Goal: Task Accomplishment & Management: Manage account settings

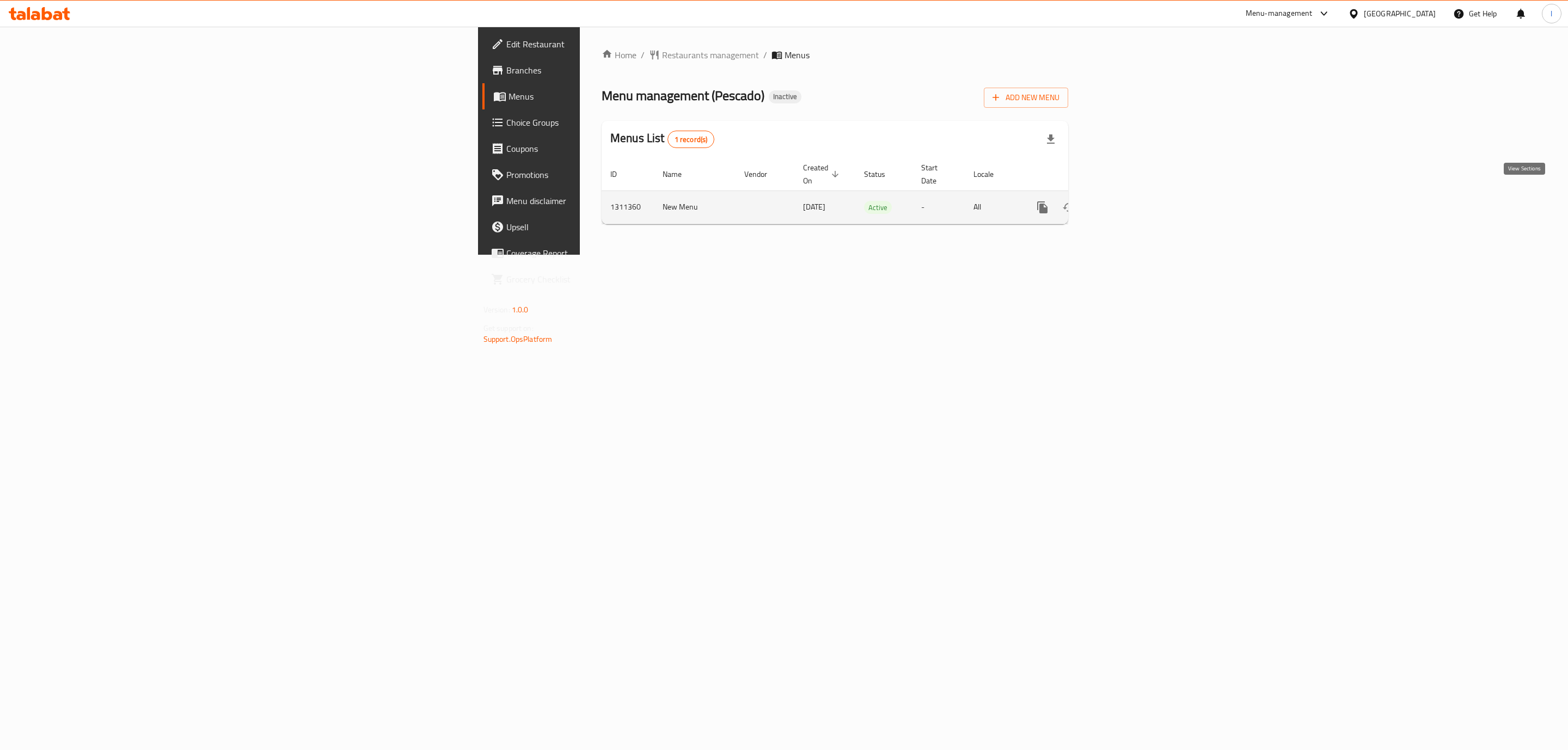
click at [1127, 201] on icon "enhanced table" at bounding box center [1120, 207] width 13 height 13
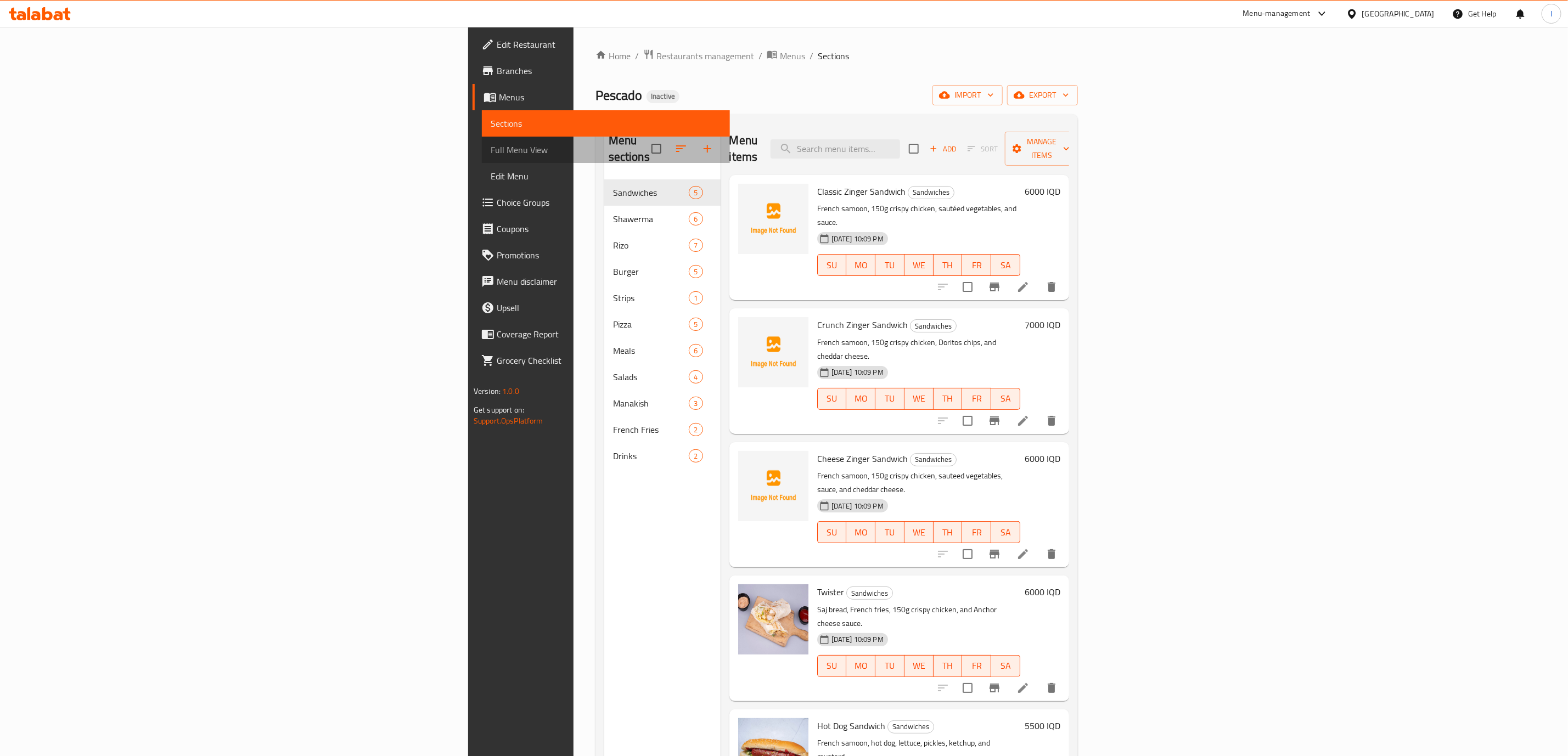
click at [482, 158] on link "Full Menu View" at bounding box center [606, 149] width 248 height 26
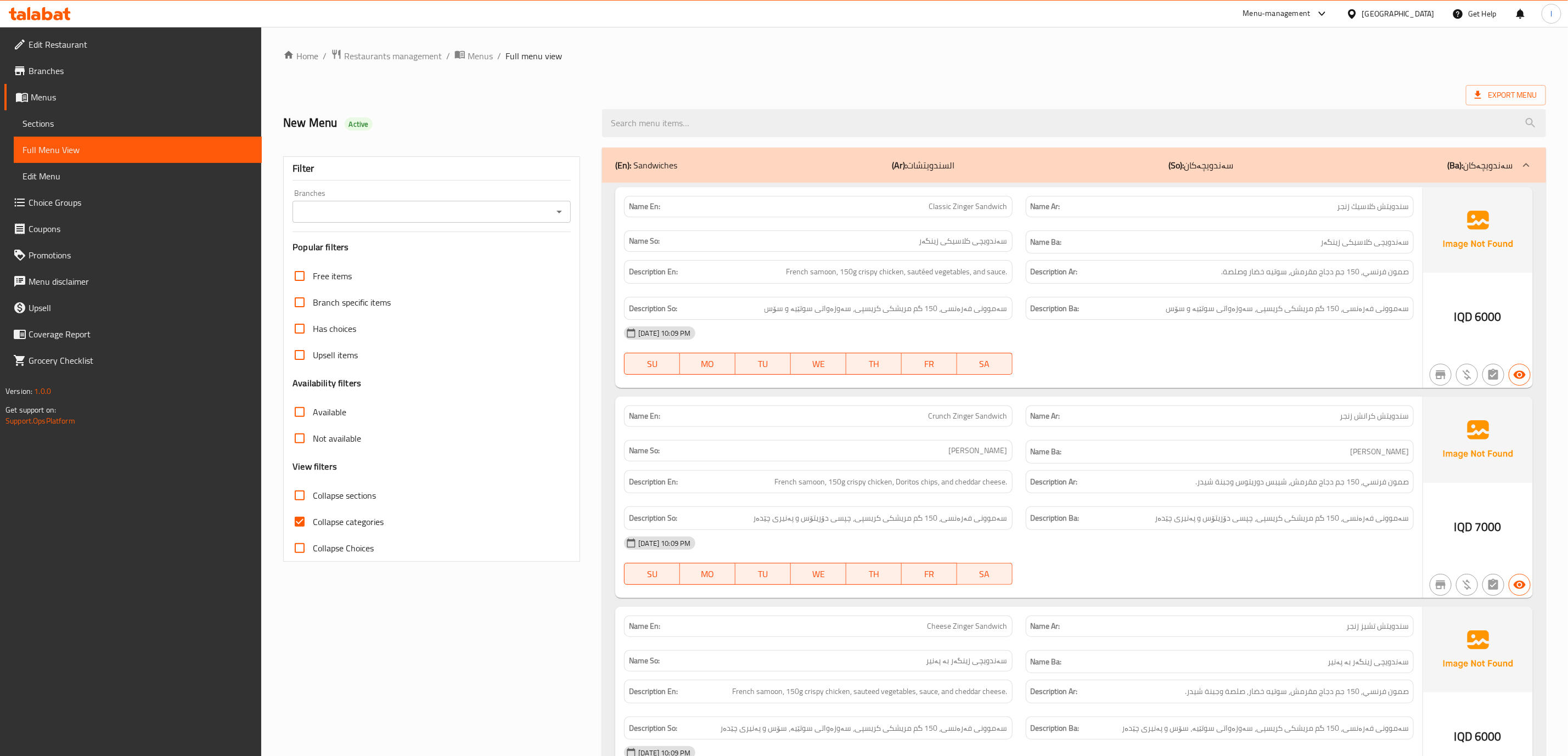
click at [336, 201] on div "Branches" at bounding box center [432, 212] width 278 height 22
click at [335, 205] on input "Branches" at bounding box center [422, 212] width 253 height 16
click at [331, 251] on li "Pescado, [PERSON_NAME]" at bounding box center [432, 260] width 278 height 20
type input "Pescado, [PERSON_NAME]"
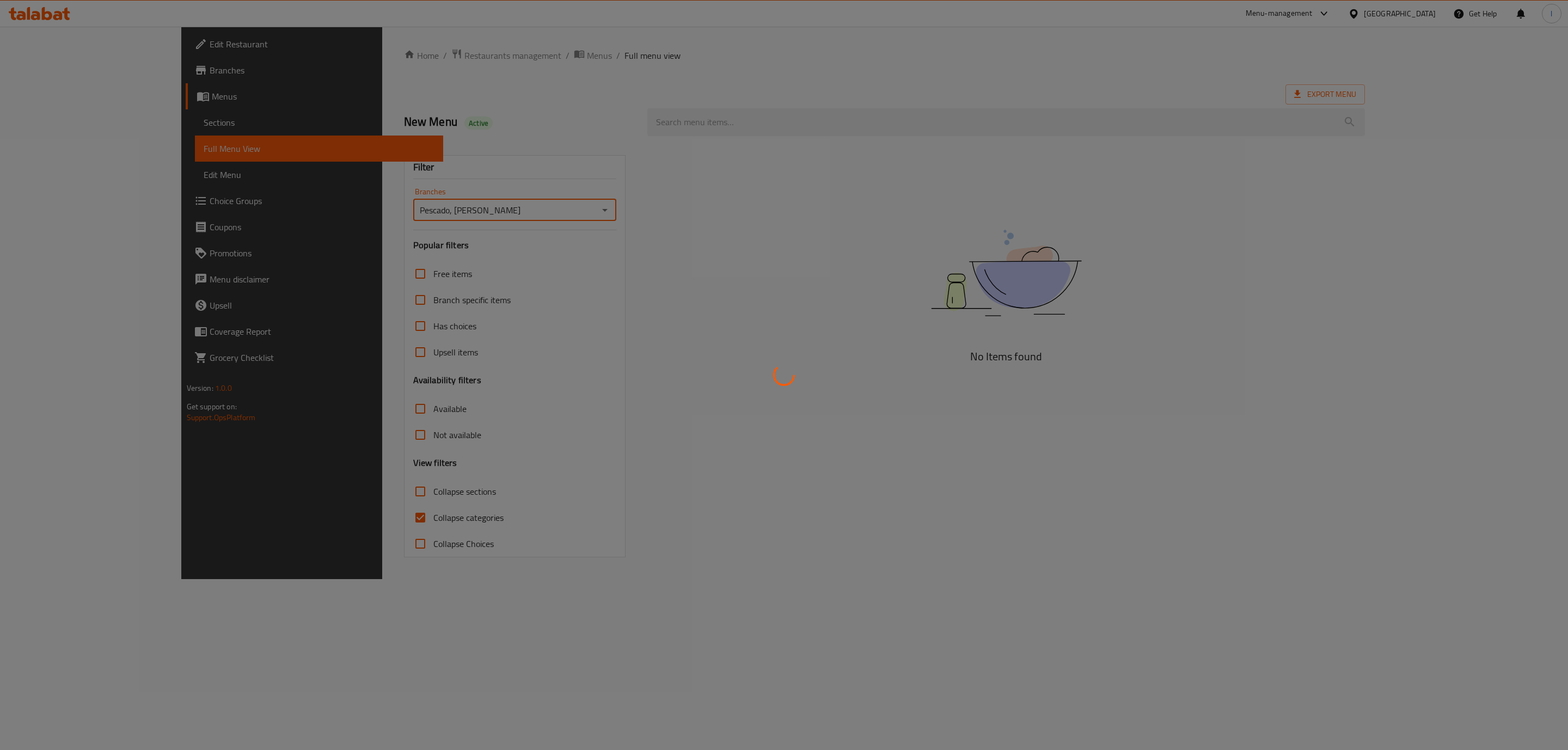
click at [395, 505] on div at bounding box center [784, 375] width 1568 height 750
click at [333, 521] on div at bounding box center [784, 375] width 1568 height 750
drag, startPoint x: 331, startPoint y: 520, endPoint x: 331, endPoint y: 510, distance: 10.0
click at [331, 516] on div at bounding box center [784, 375] width 1568 height 750
click at [314, 514] on div at bounding box center [784, 375] width 1568 height 750
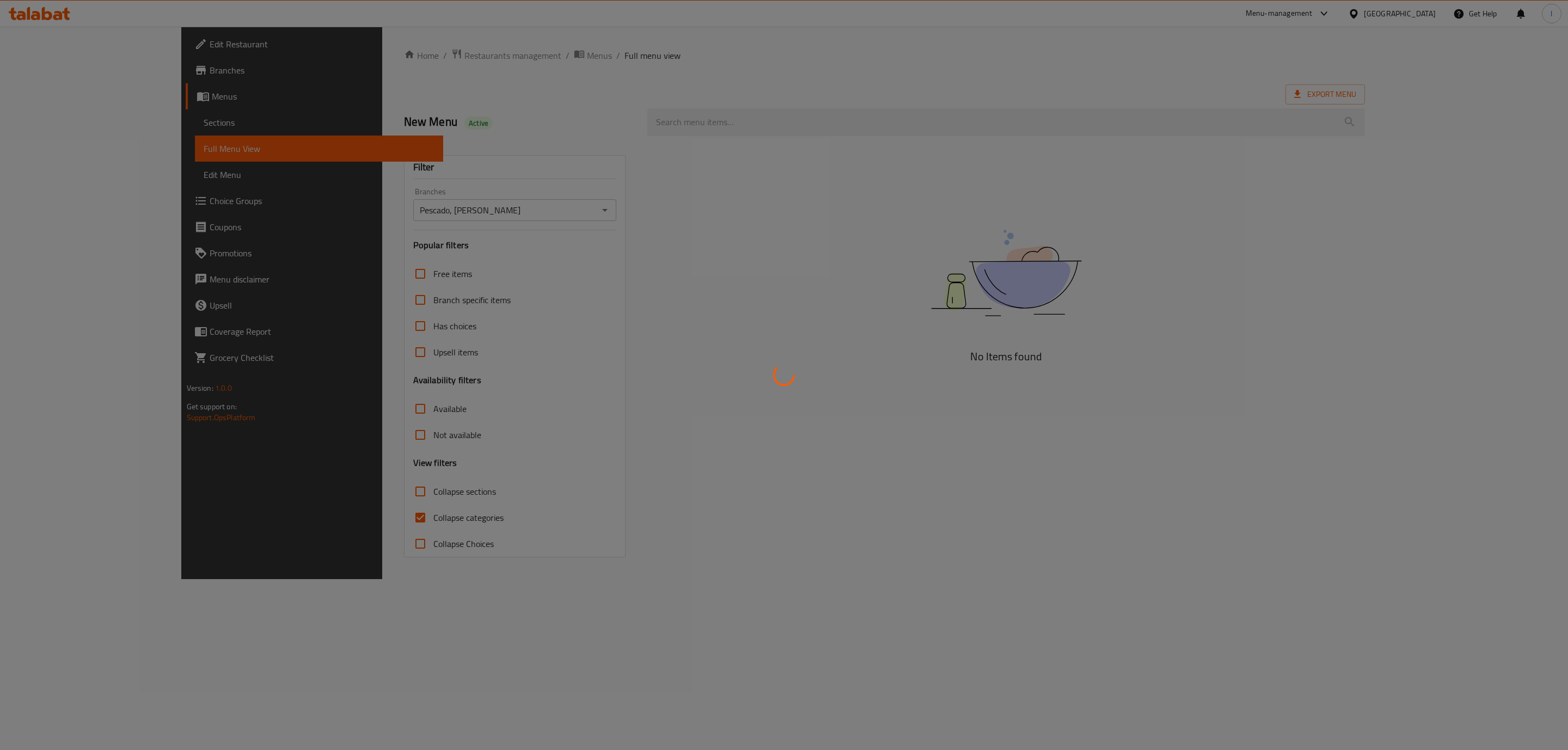
click at [314, 518] on div at bounding box center [784, 375] width 1568 height 750
click at [308, 520] on div at bounding box center [784, 375] width 1568 height 750
click at [309, 517] on div at bounding box center [784, 375] width 1568 height 750
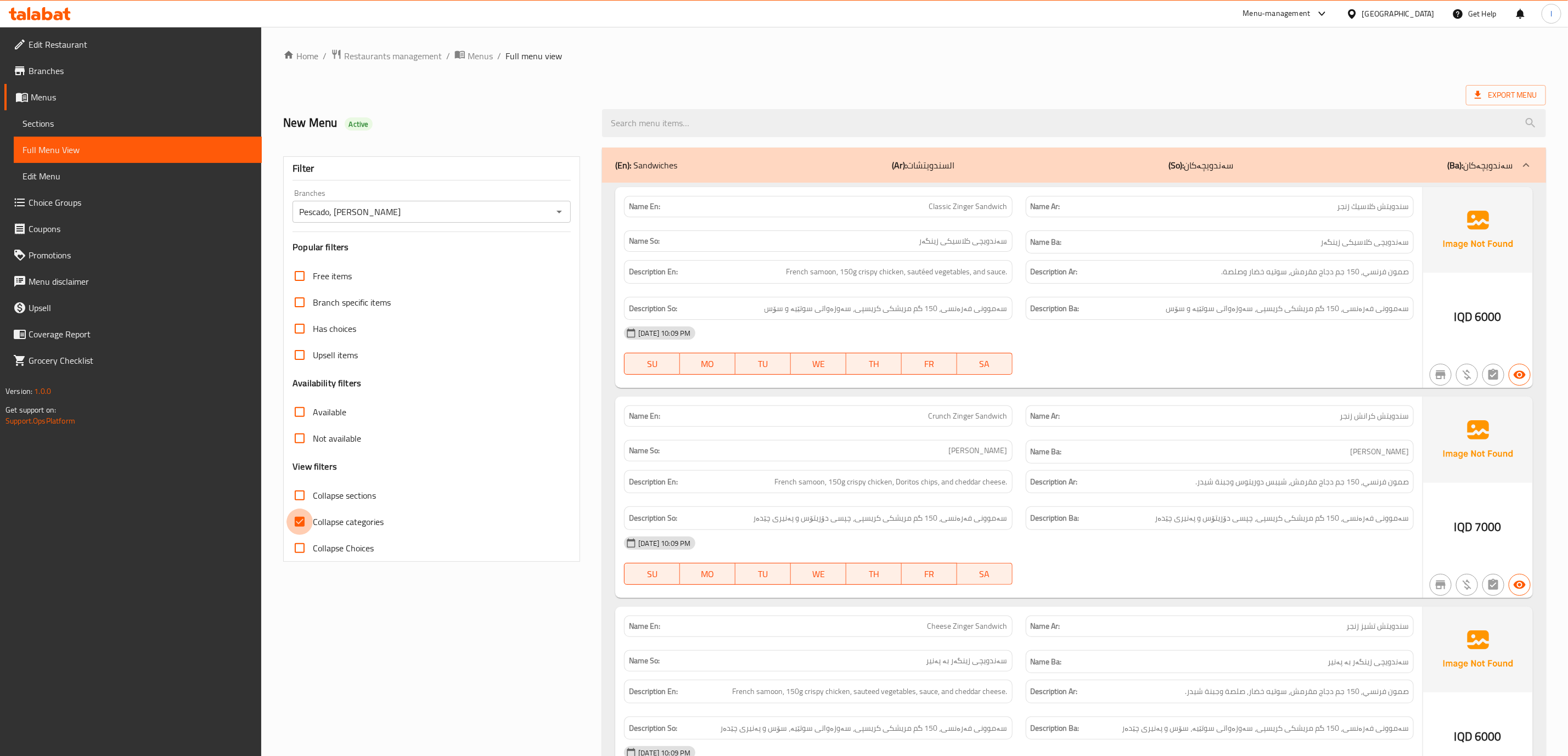
click at [311, 521] on input "Collapse categories" at bounding box center [300, 522] width 26 height 26
checkbox input "false"
click at [328, 491] on span "Collapse sections" at bounding box center [344, 495] width 63 height 13
click at [313, 491] on input "Collapse sections" at bounding box center [300, 496] width 26 height 26
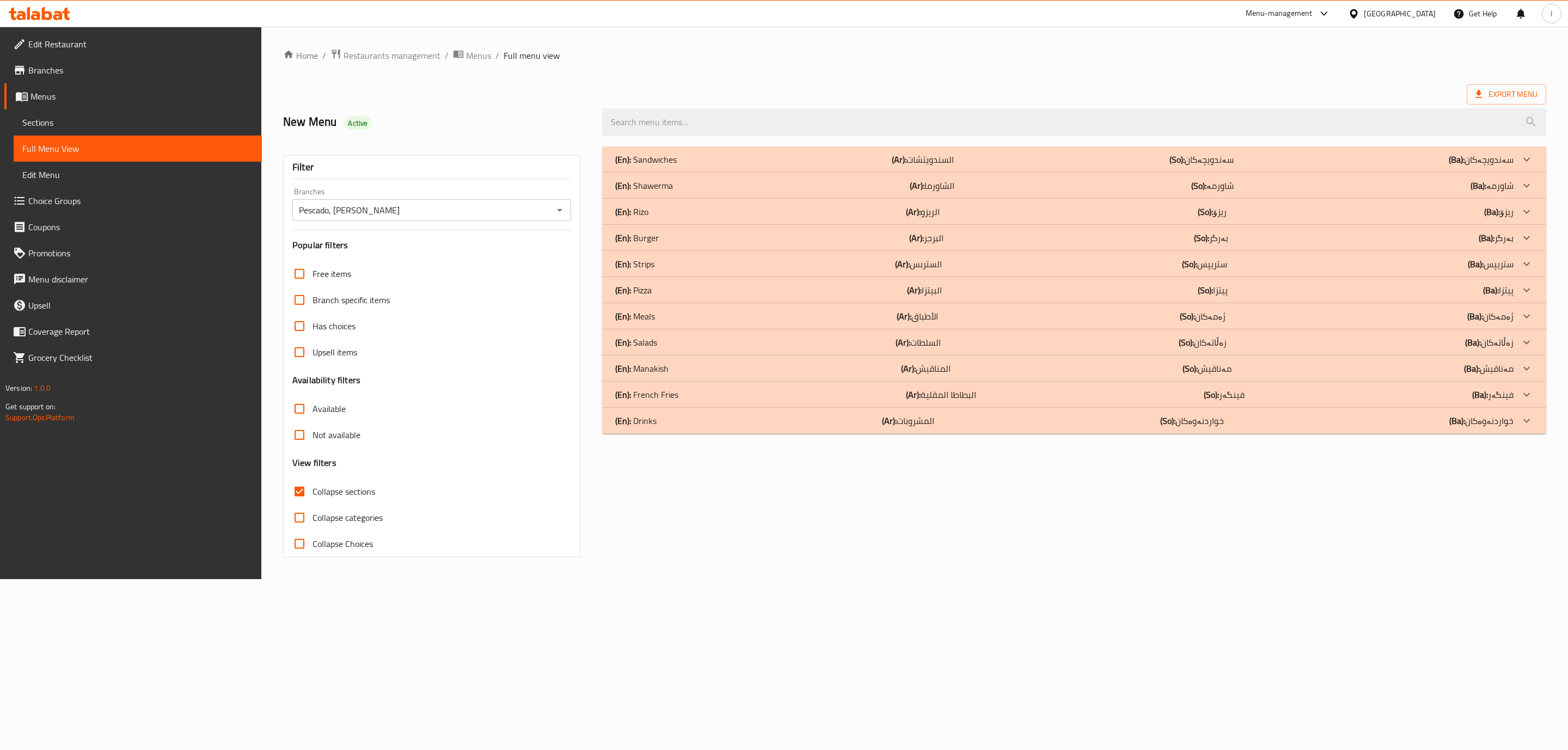
click at [325, 491] on span "Collapse sections" at bounding box center [343, 491] width 62 height 13
click at [312, 491] on input "Collapse sections" at bounding box center [299, 492] width 26 height 26
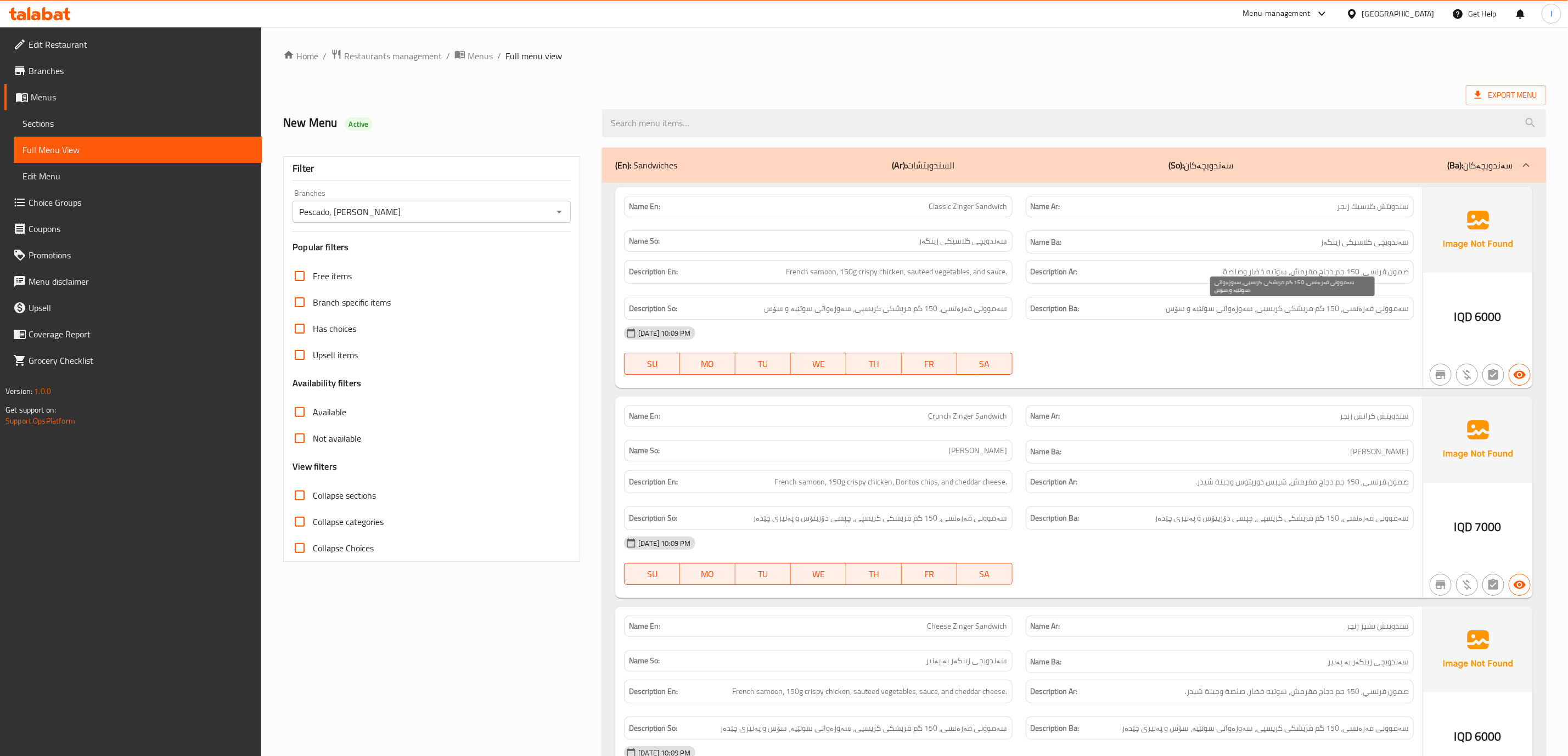
click at [1216, 307] on span "سەموونی فەرەنسی، 150 گم مریشکی کریسپی، سەوزەواتی سوتێیە و سۆس" at bounding box center [1287, 309] width 243 height 14
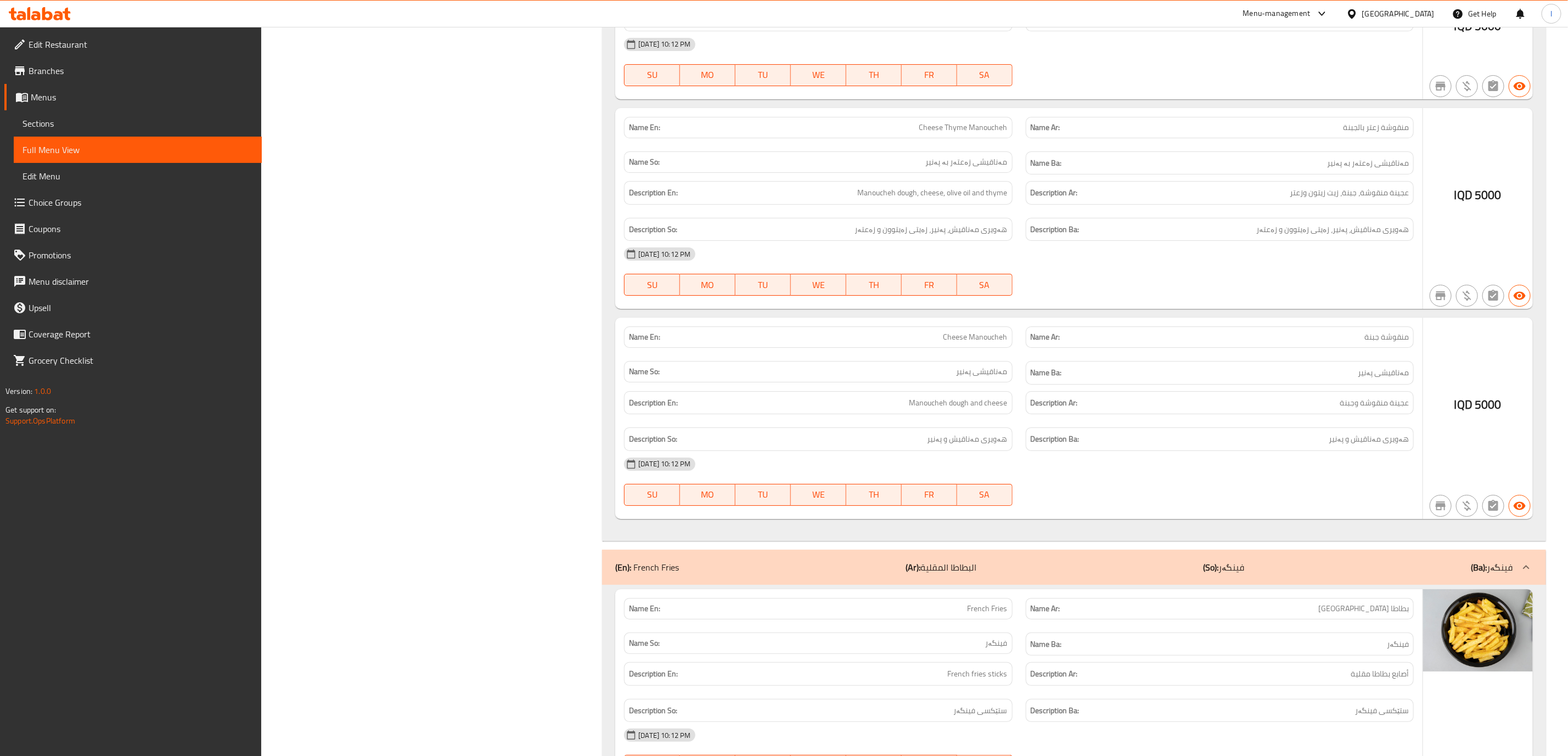
scroll to position [10227, 0]
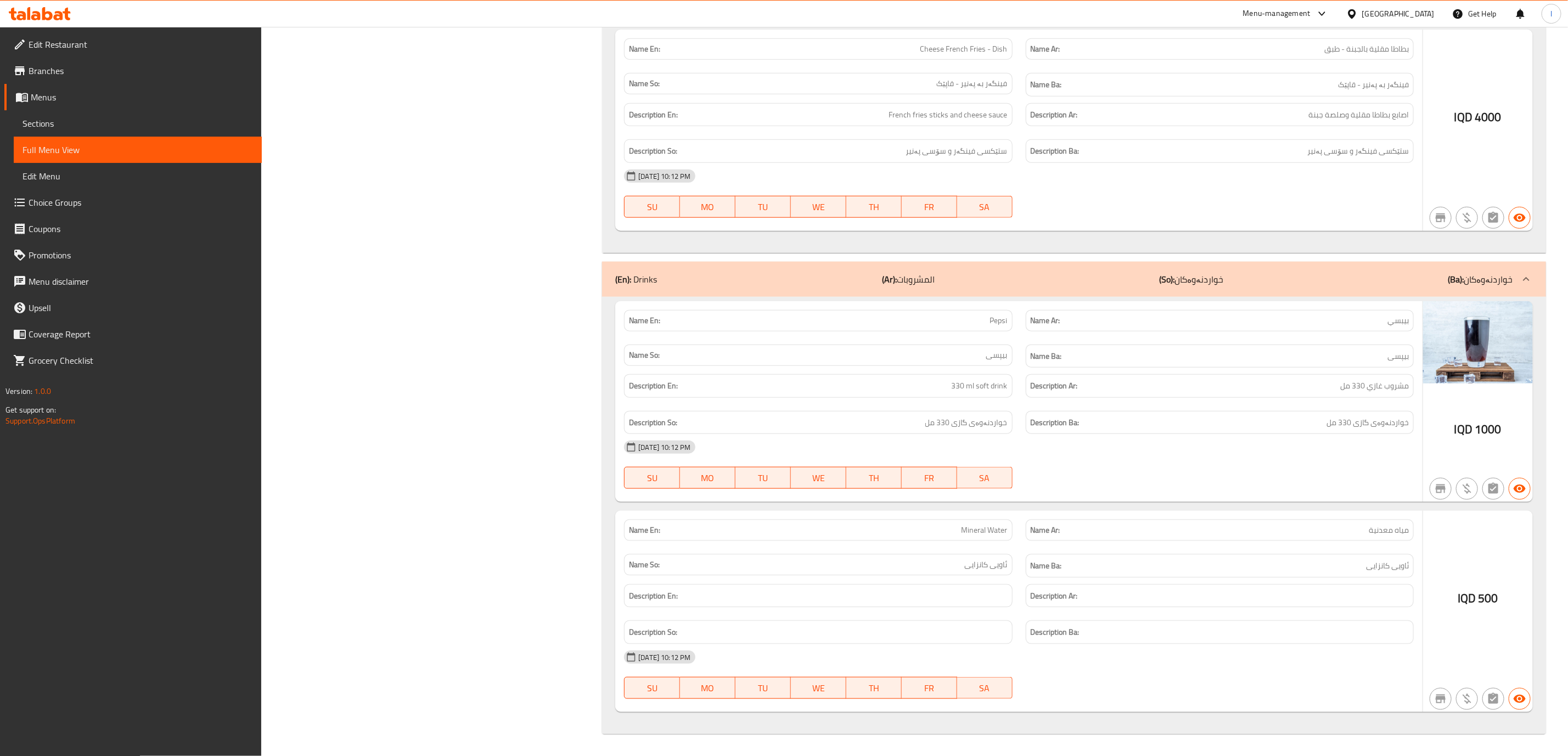
click at [1363, 274] on div "(En): Drinks (Ar): المشروبات (So): خواردنەوەکان (Ba): خواردنەوەکان" at bounding box center [1064, 279] width 898 height 13
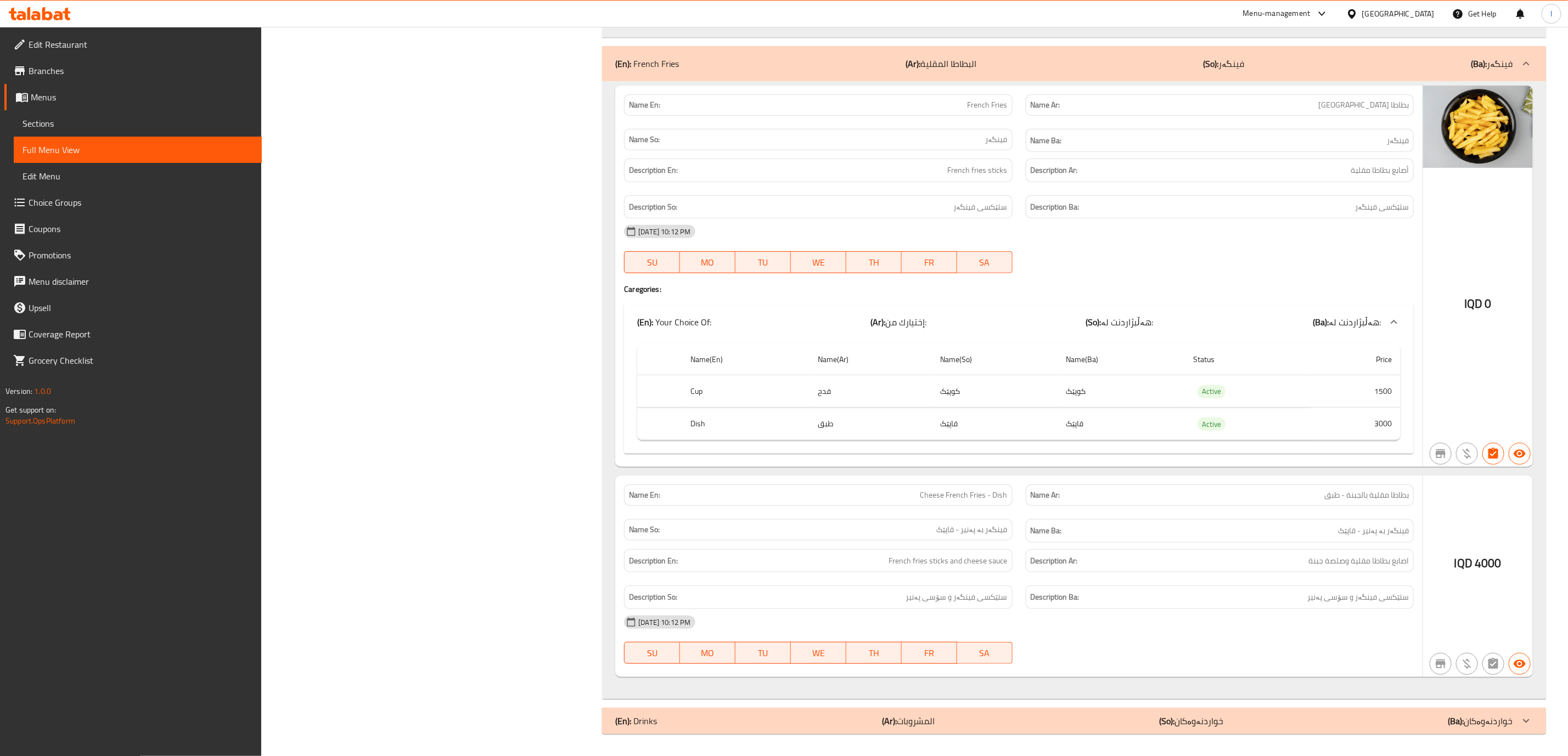
click at [1334, 718] on div "(En): Drinks (Ar): المشروبات (So): خواردنەوەکان (Ba): خواردنەوەکان" at bounding box center [1064, 720] width 898 height 13
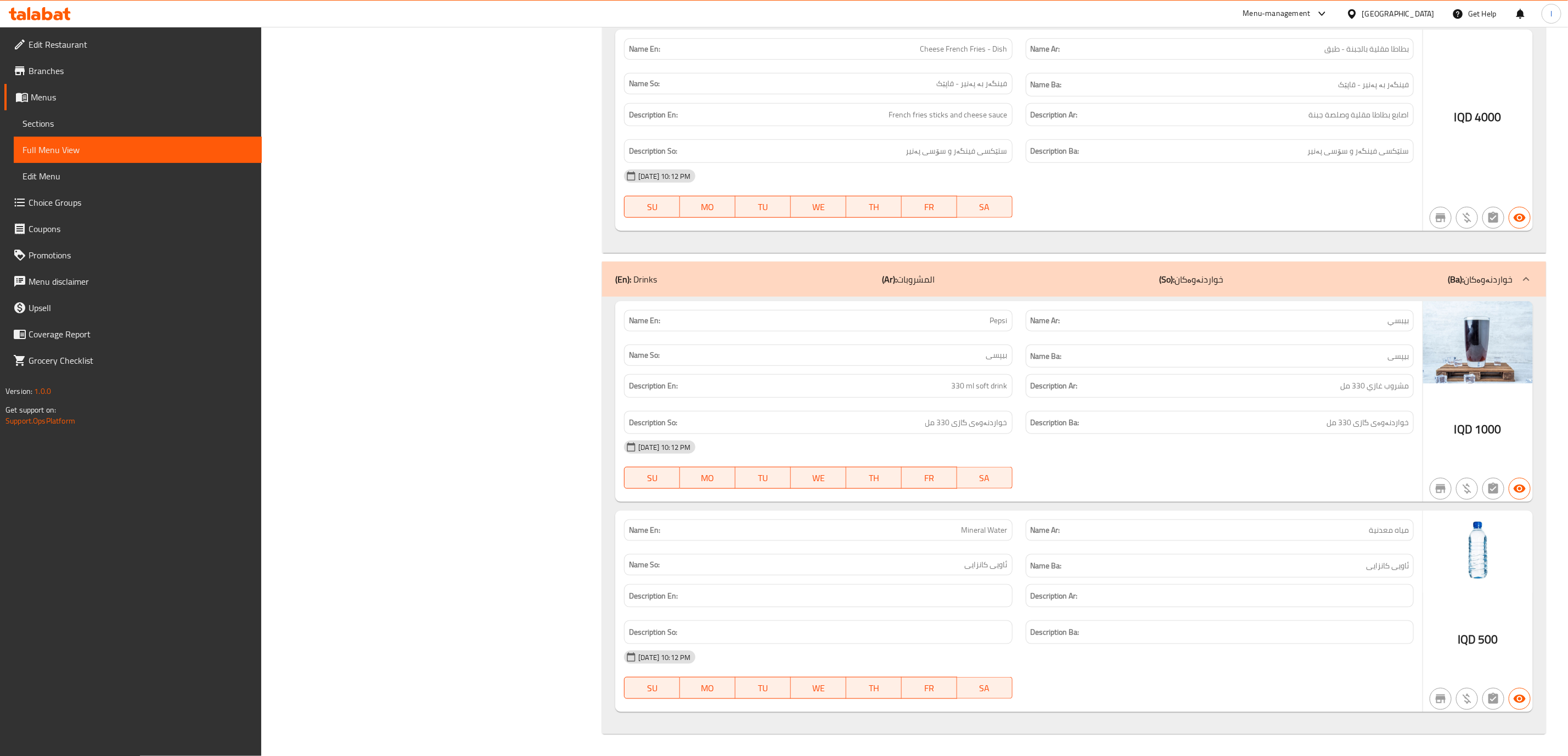
drag, startPoint x: 1331, startPoint y: 687, endPoint x: 1332, endPoint y: 314, distance: 373.0
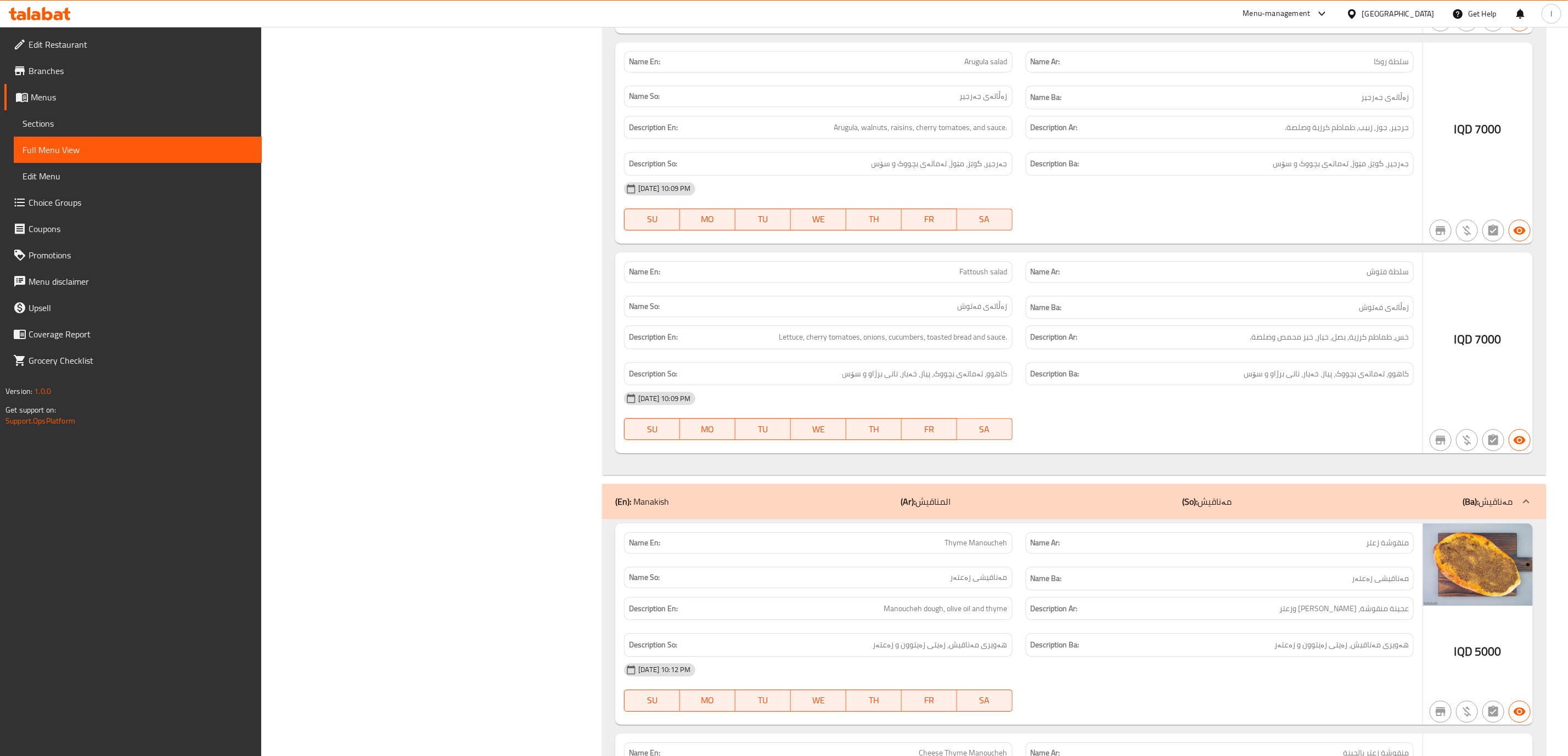
scroll to position [0, 0]
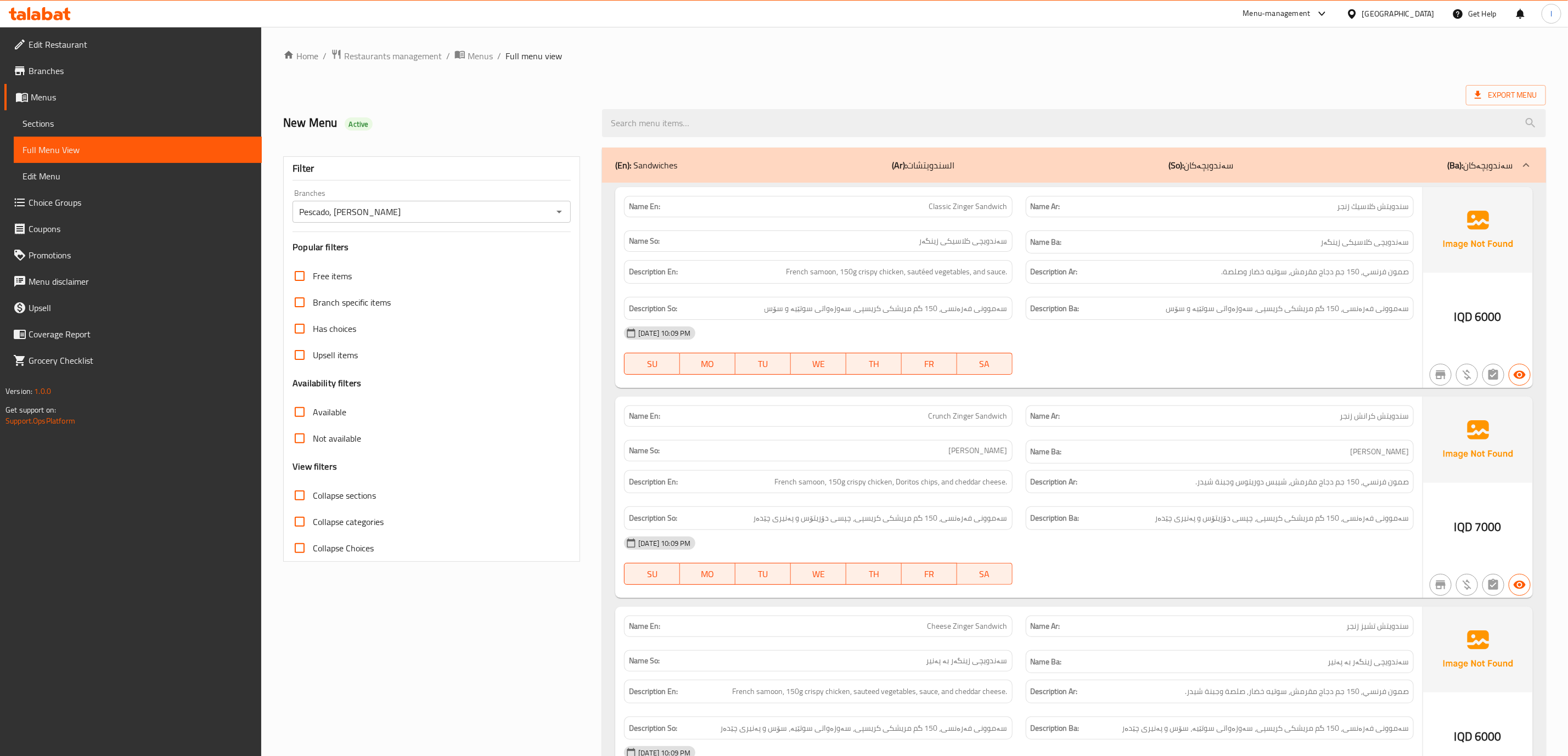
click at [323, 489] on span "Collapse sections" at bounding box center [344, 495] width 63 height 13
click at [313, 489] on input "Collapse sections" at bounding box center [300, 496] width 26 height 26
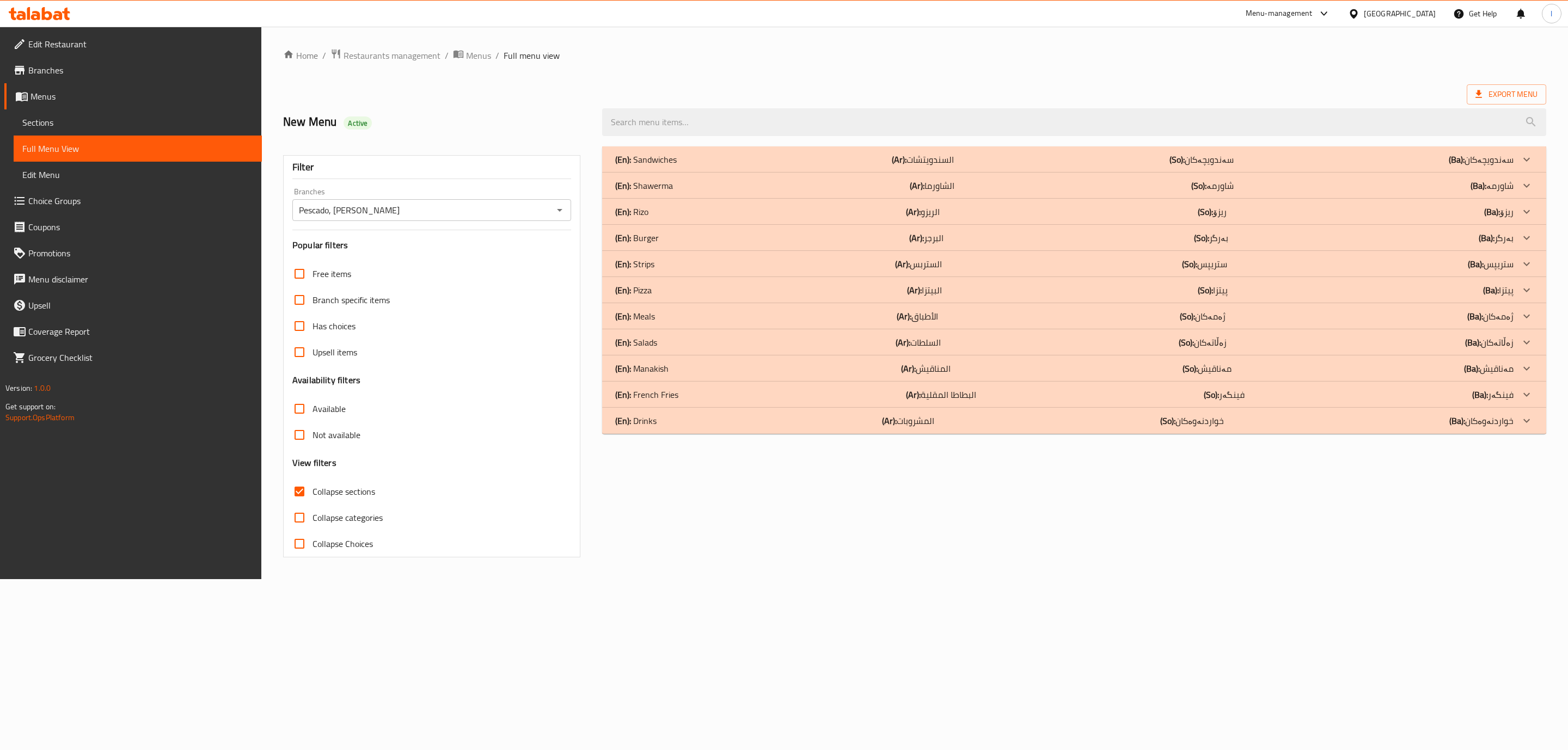
drag, startPoint x: 320, startPoint y: 487, endPoint x: 355, endPoint y: 487, distance: 35.0
click at [331, 487] on span "Collapse sections" at bounding box center [343, 491] width 62 height 13
click at [368, 490] on span "Collapse sections" at bounding box center [343, 491] width 62 height 13
click at [312, 490] on input "Collapse sections" at bounding box center [299, 492] width 26 height 26
checkbox input "false"
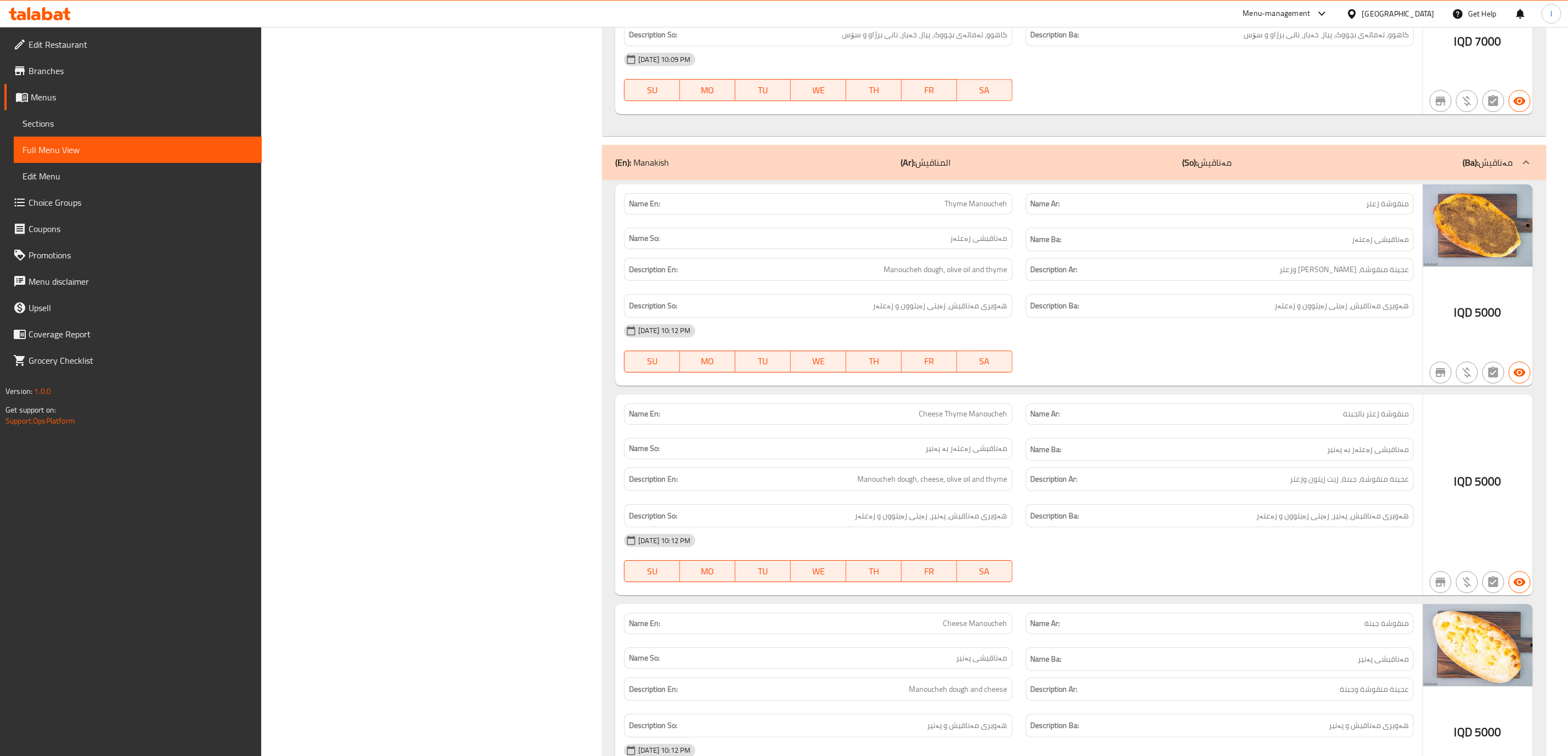
scroll to position [8854, 0]
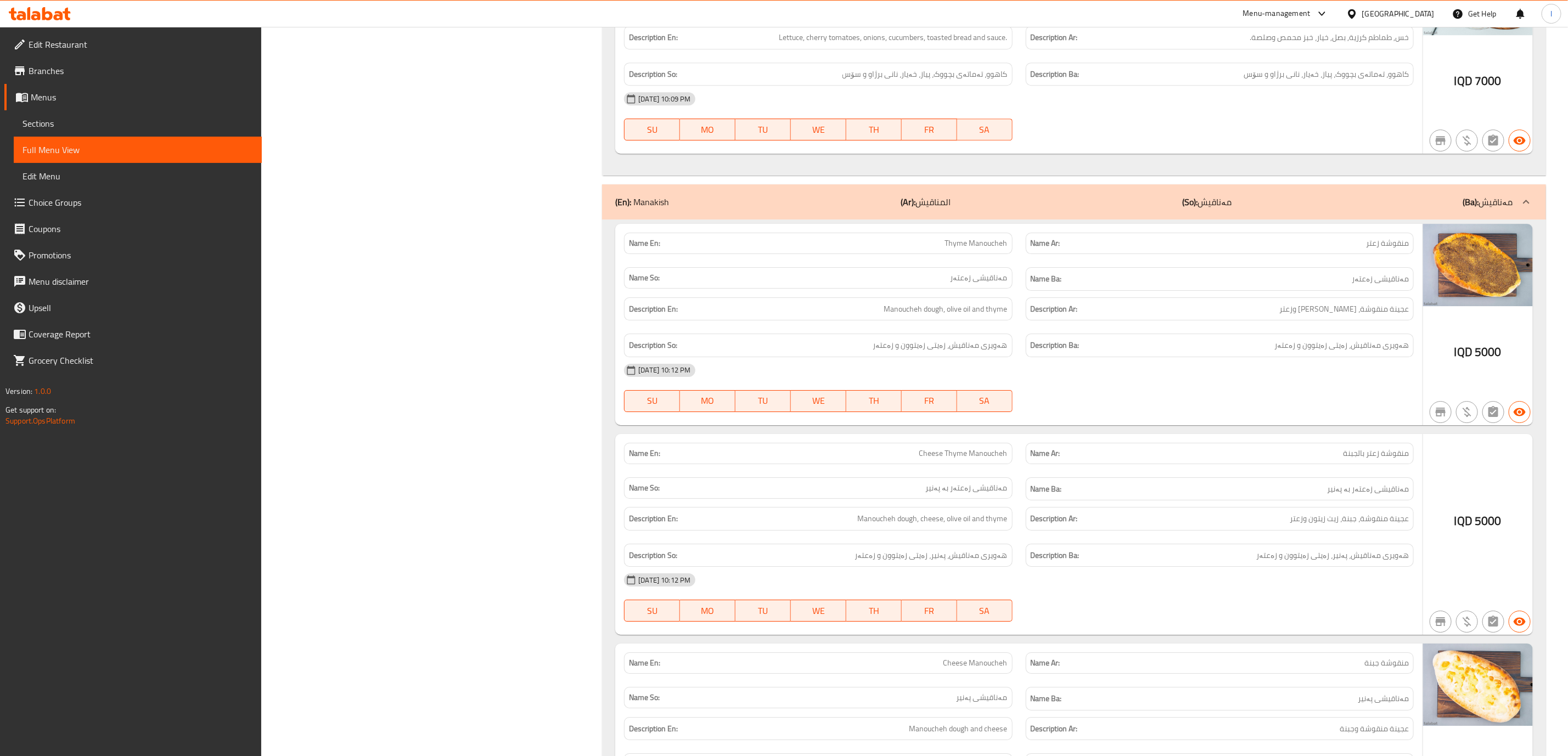
click at [1393, 219] on div "(En): Manakish (Ar): المناقيش (So): مەناقیش (Ba): مەناقیش" at bounding box center [1074, 202] width 944 height 35
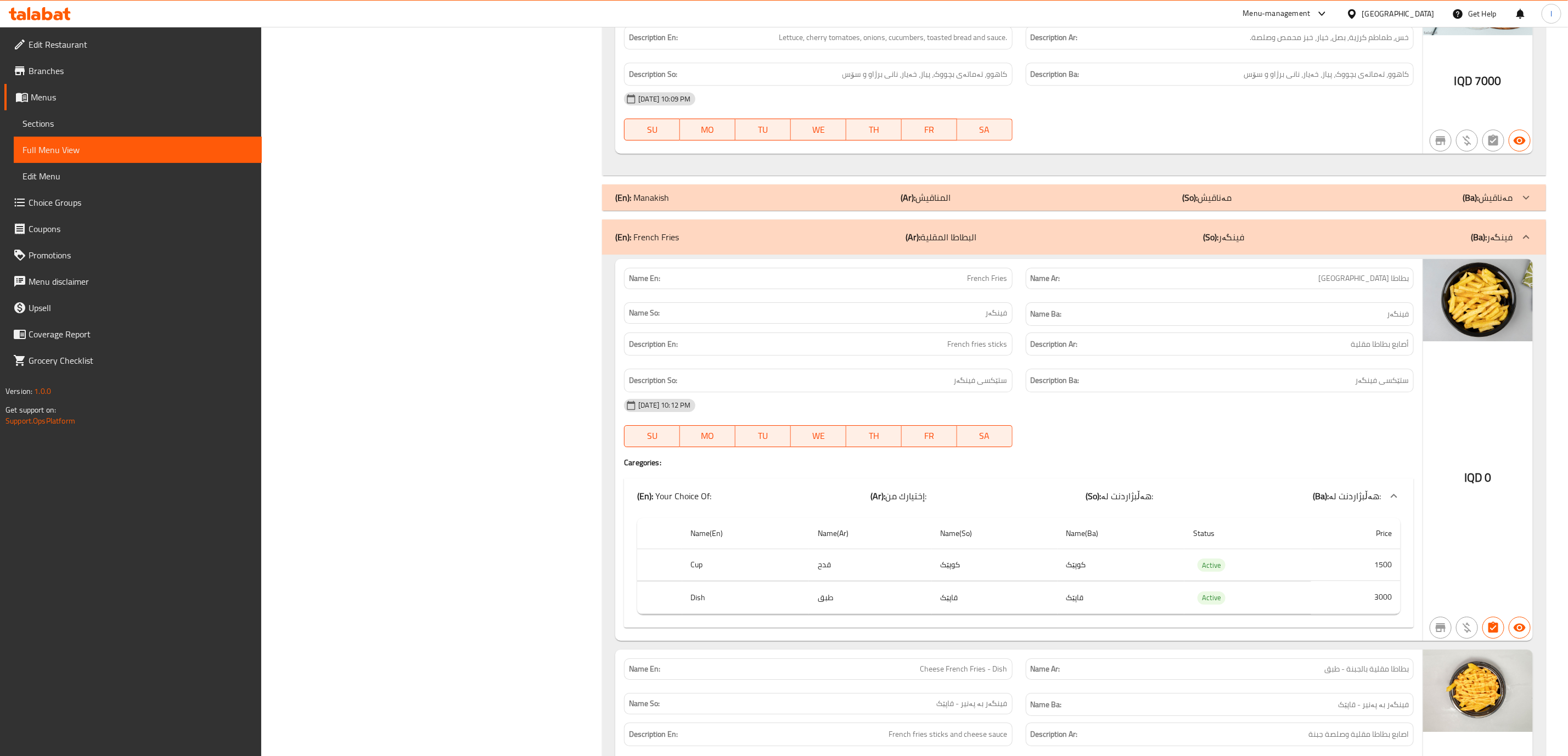
click at [1385, 205] on div "(En): Manakish (Ar): المناقيش (So): مەناقیش (Ba): مەناقیش" at bounding box center [1064, 197] width 898 height 13
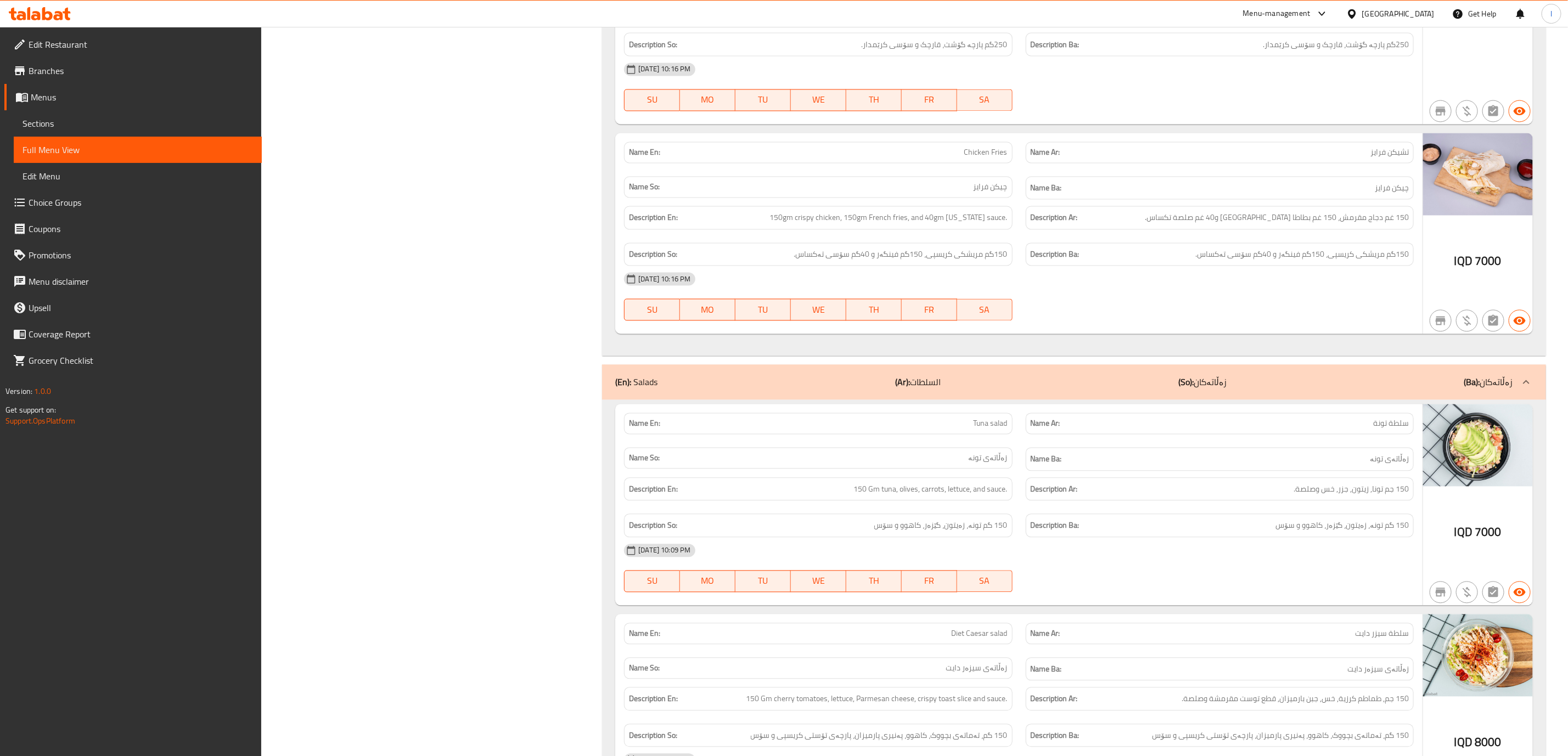
scroll to position [7758, 0]
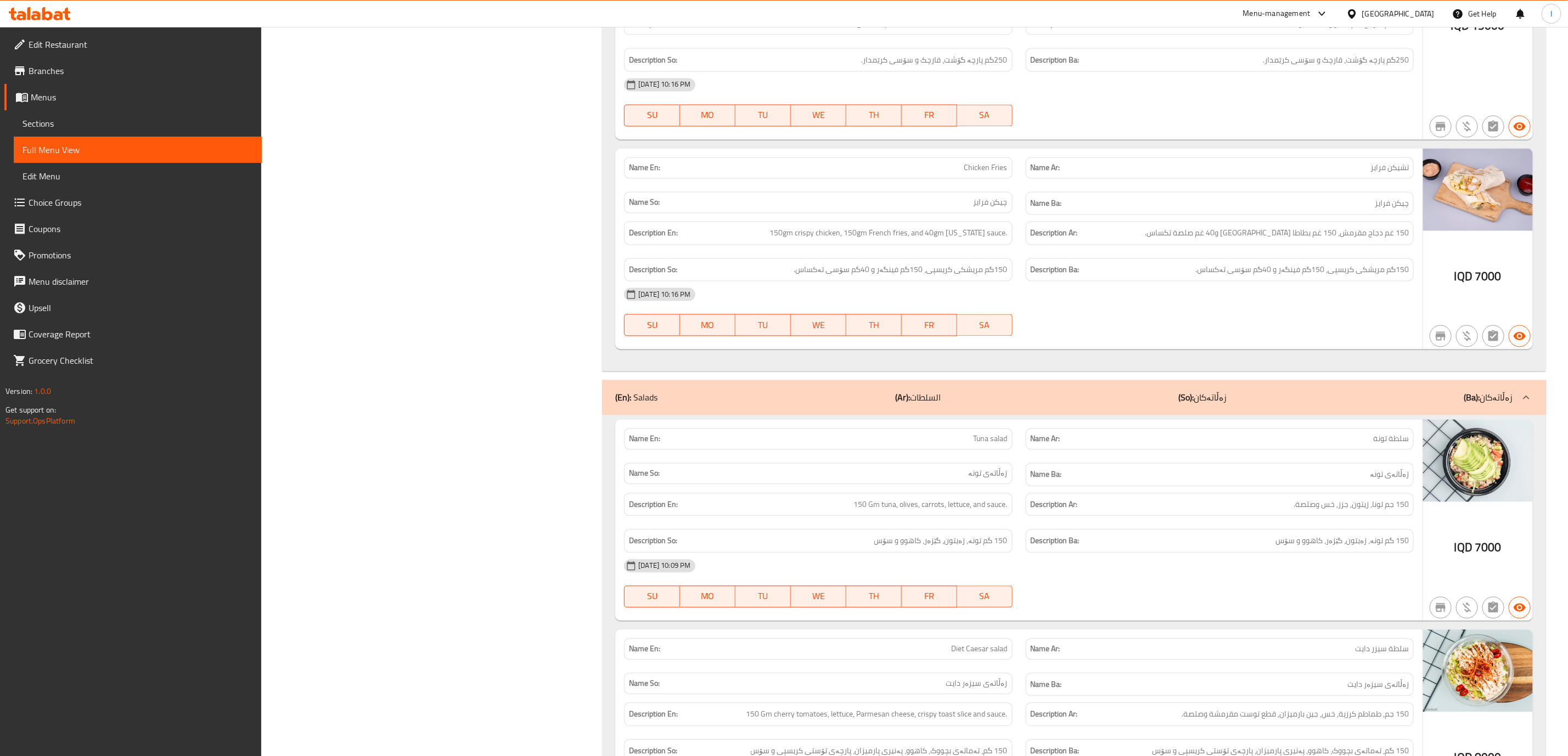
click at [1243, 405] on div "(En): Salads (Ar): السلطات (So): زەڵاتەکان (Ba): زەڵاتەکان" at bounding box center [1064, 398] width 898 height 13
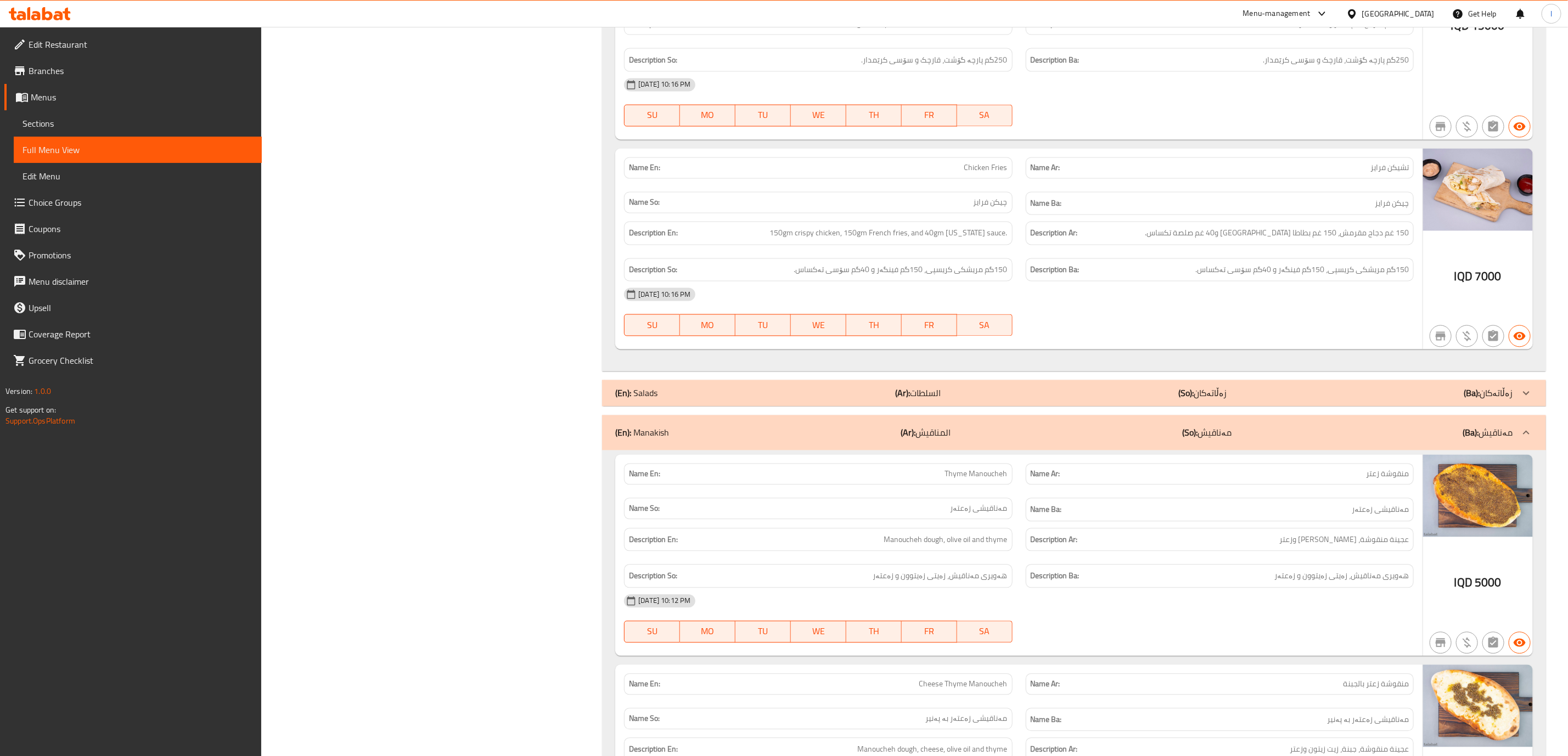
click at [1243, 400] on div "(En): Salads (Ar): السلطات (So): زەڵاتەکان (Ba): زەڵاتەکان" at bounding box center [1064, 393] width 898 height 13
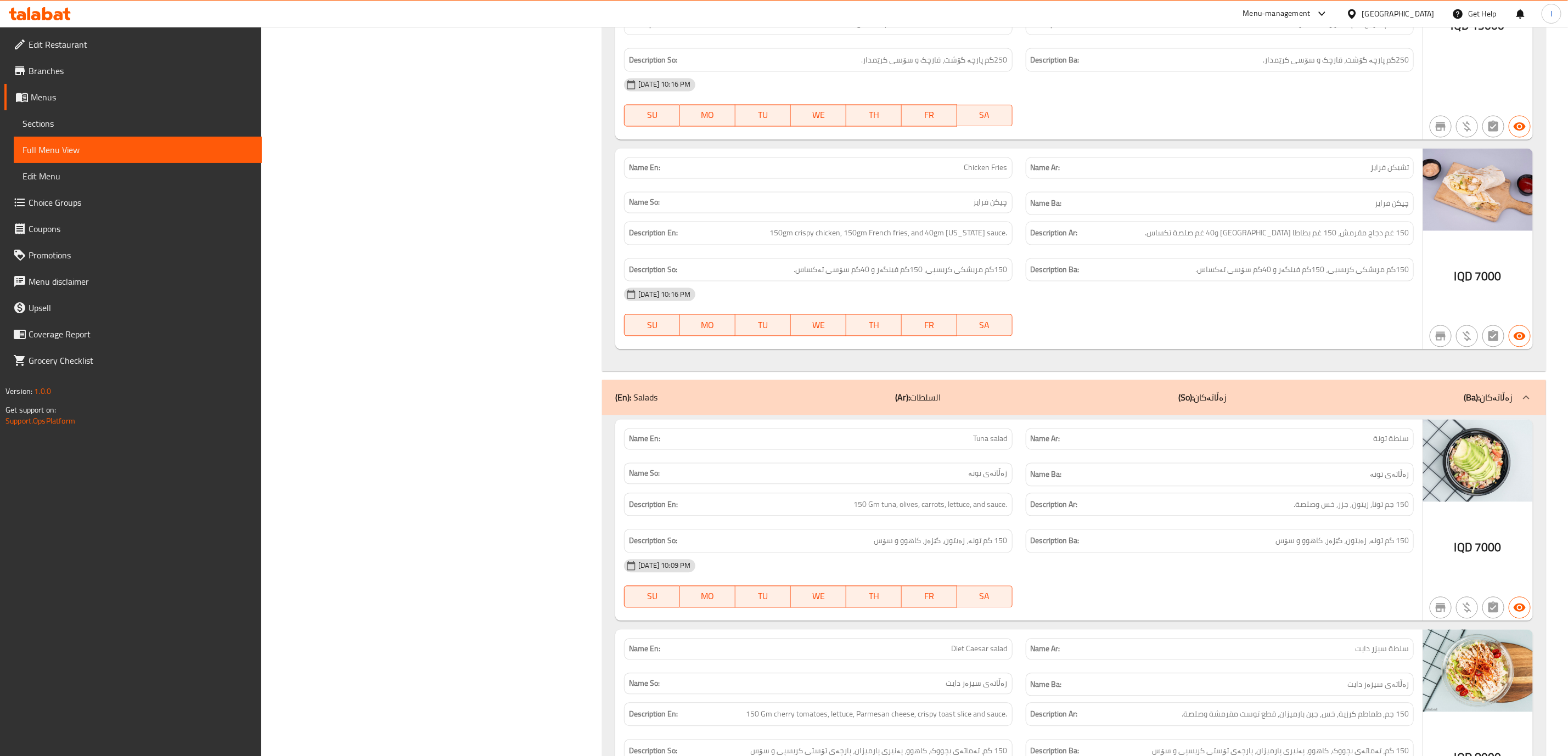
scroll to position [8031, 0]
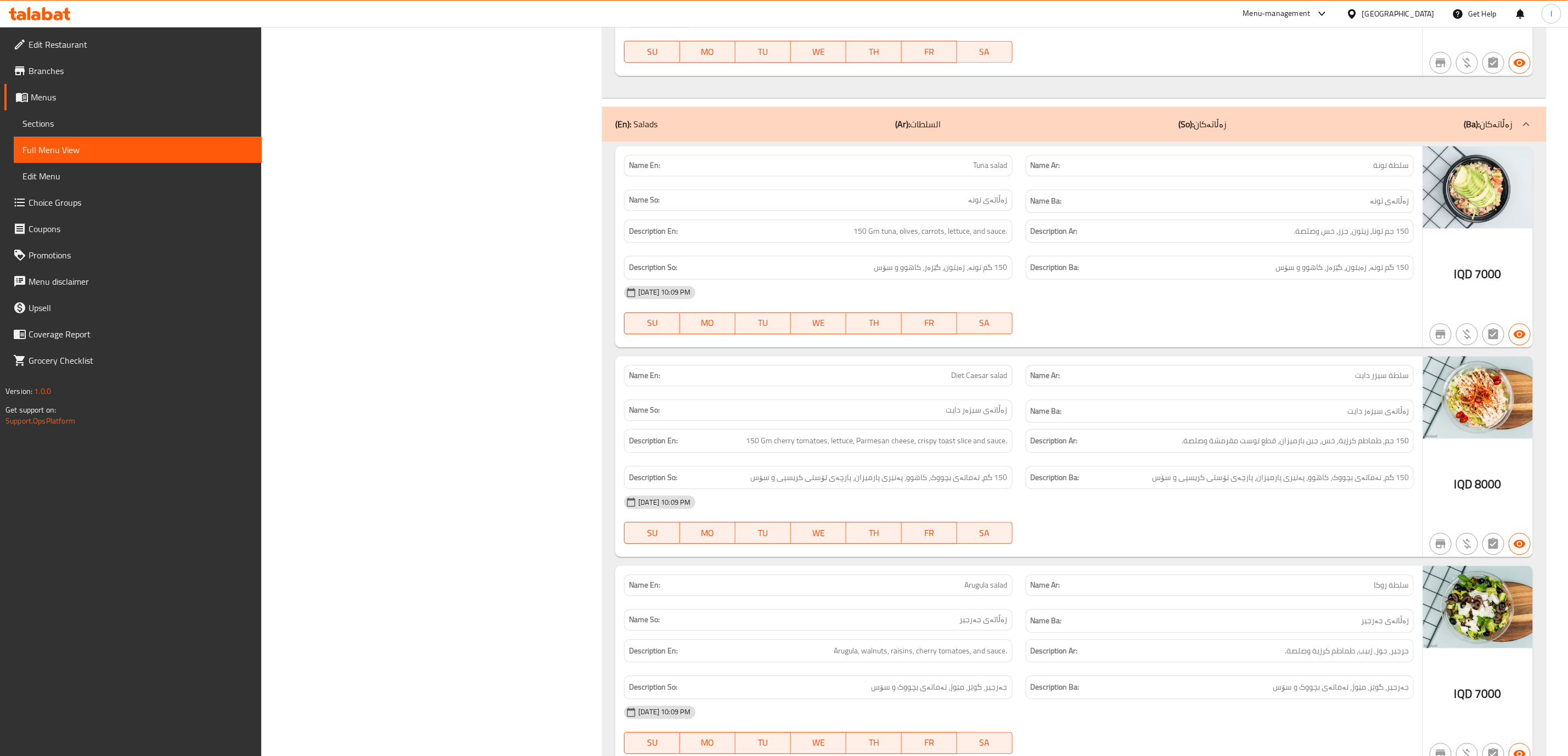
click at [1288, 393] on div "Name Ar: سلطة سيزر دايت" at bounding box center [1219, 376] width 401 height 35
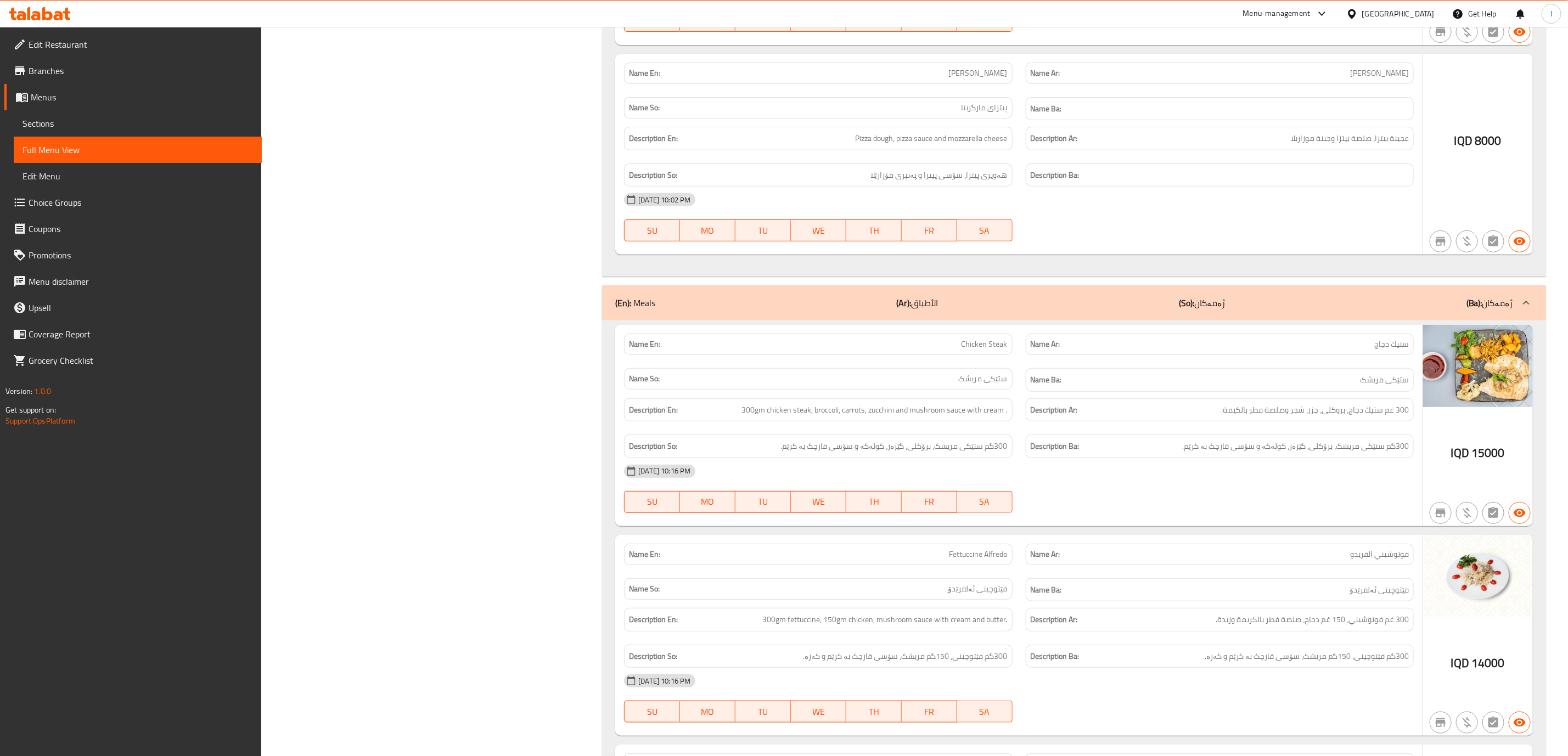
scroll to position [6384, 0]
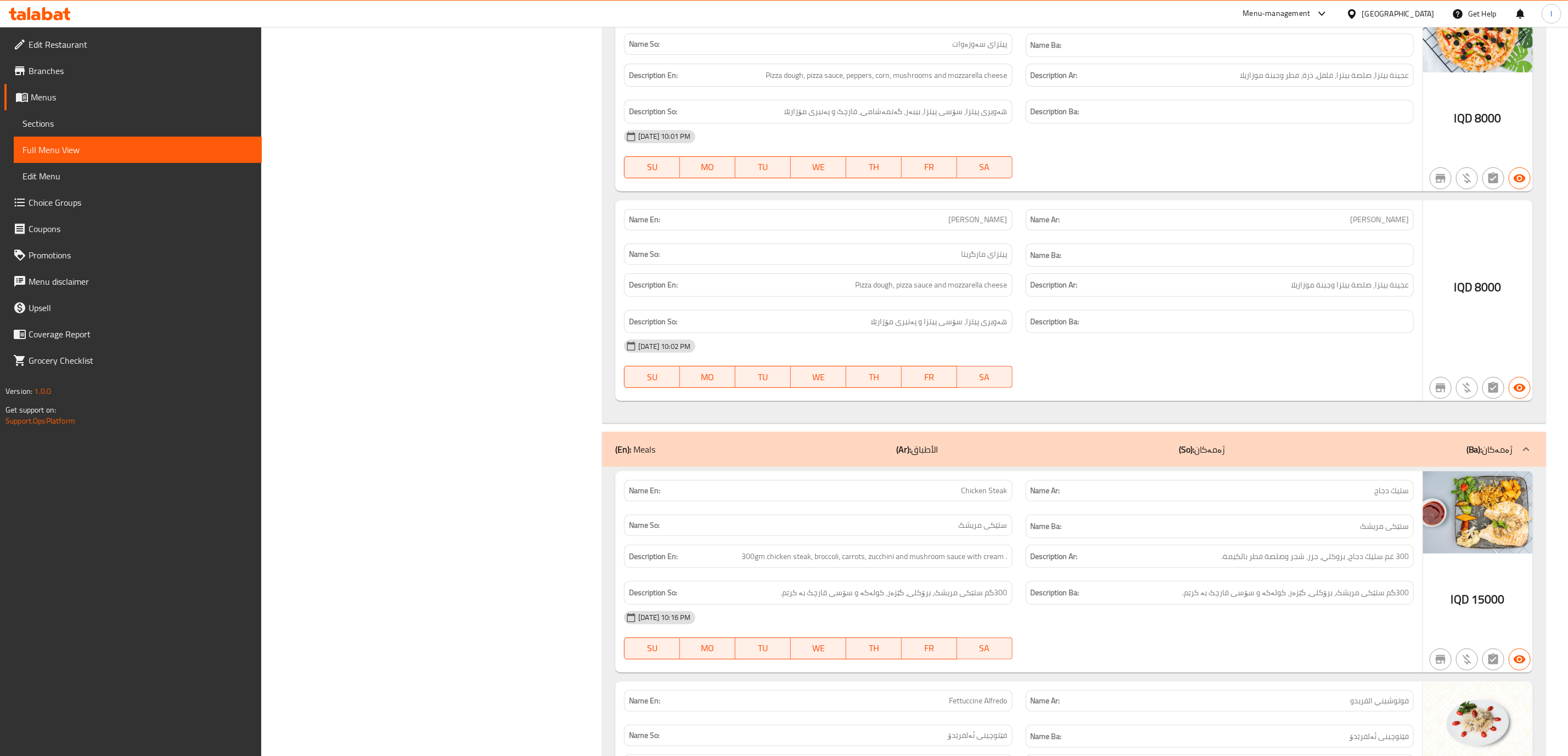
click at [1322, 467] on div "(En): Meals (Ar): الأطباق (So): ژەمەکان (Ba): ژەمەکان" at bounding box center [1074, 449] width 944 height 35
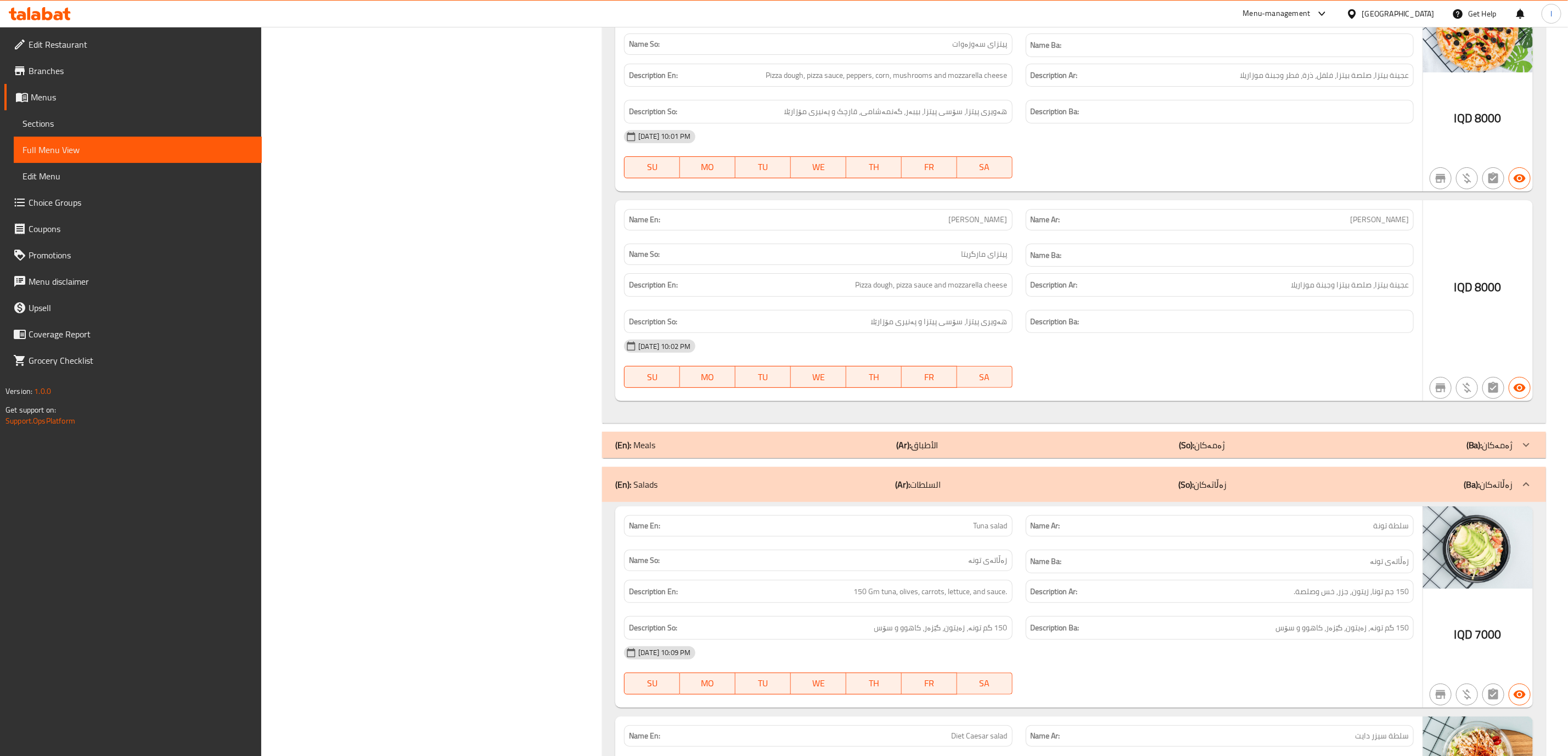
click at [1322, 452] on div "(En): Meals (Ar): الأطباق (So): ژەمەکان (Ba): ژەمەکان" at bounding box center [1064, 445] width 898 height 13
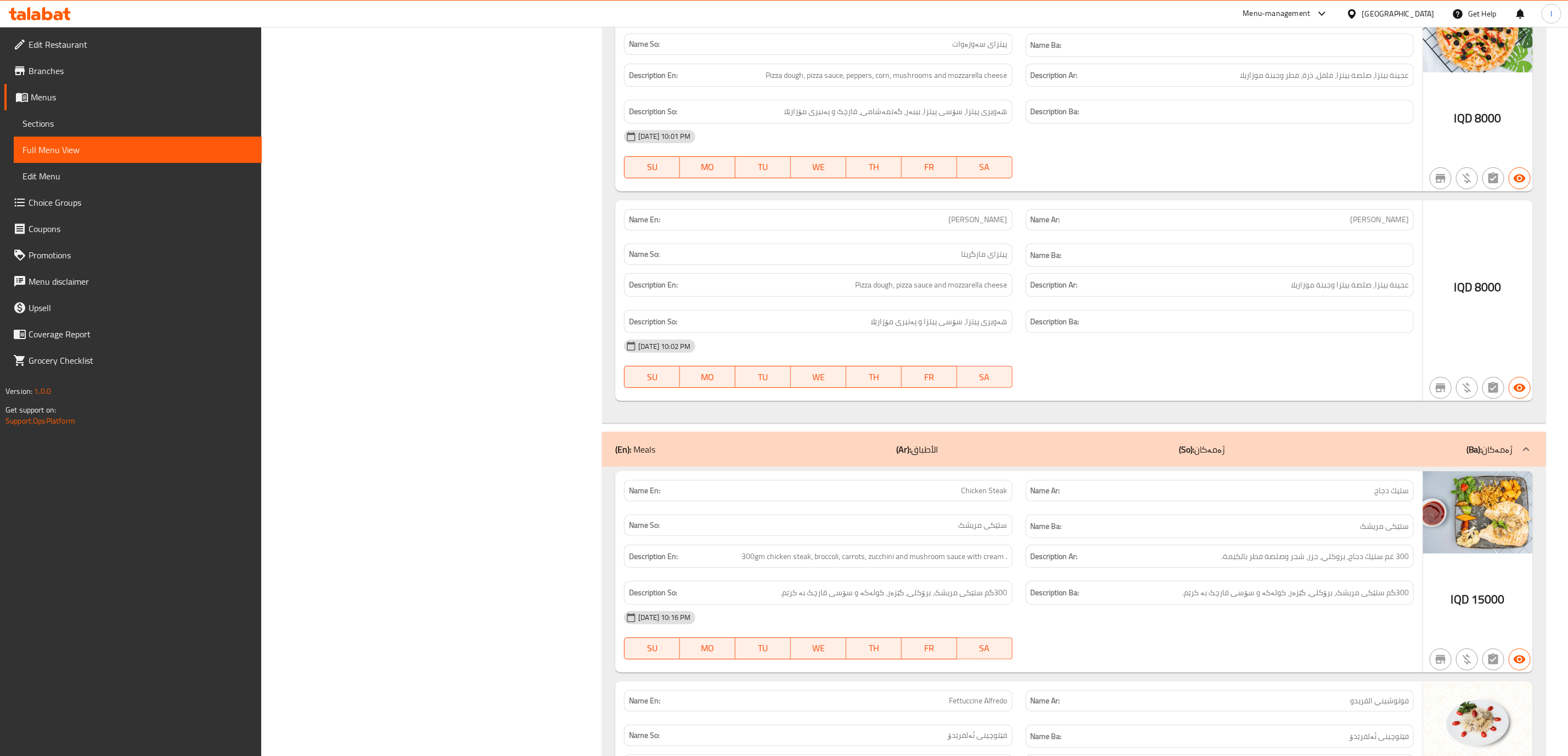
click at [1301, 508] on div "Name Ar: ستيك دجاج" at bounding box center [1219, 491] width 401 height 35
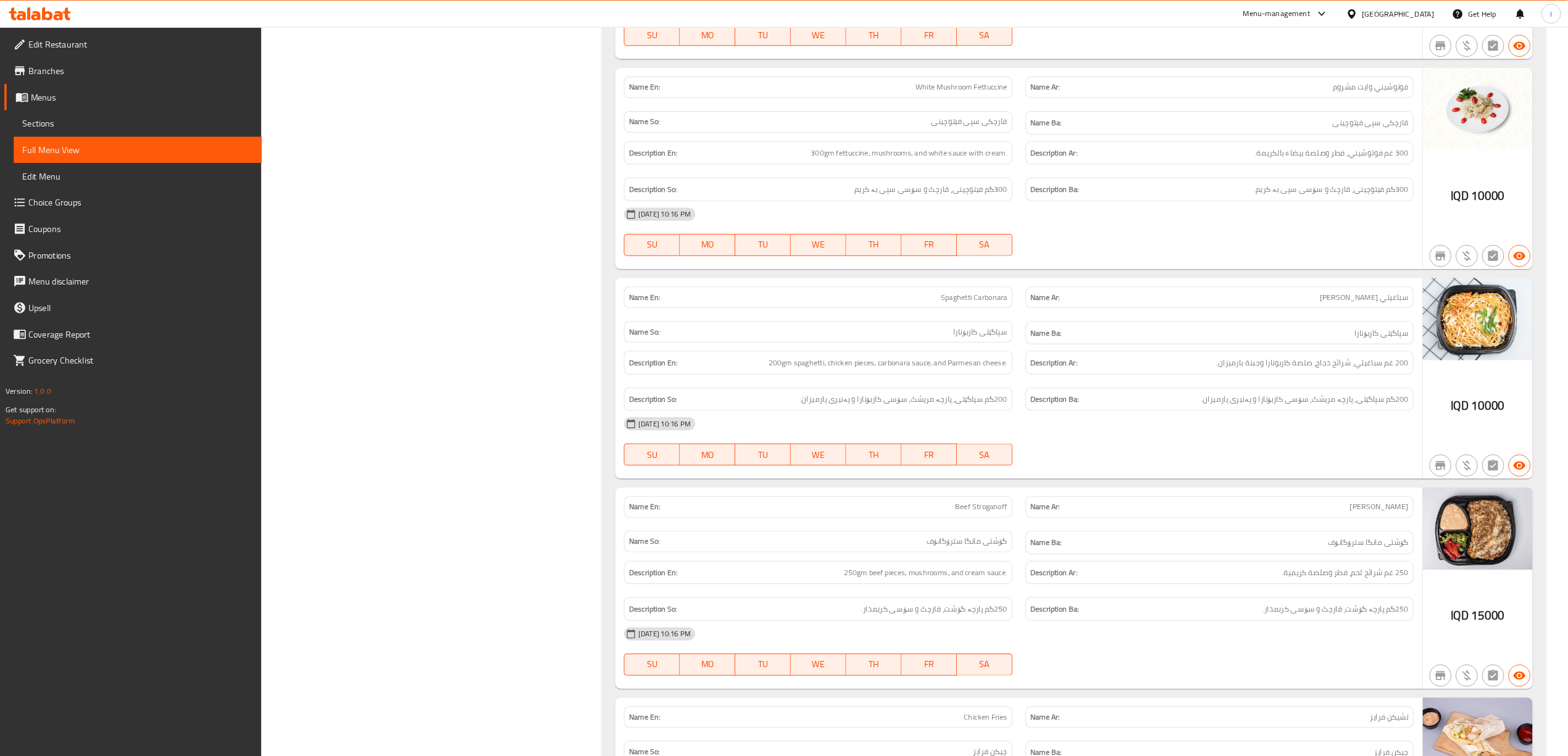
scroll to position [8109, 0]
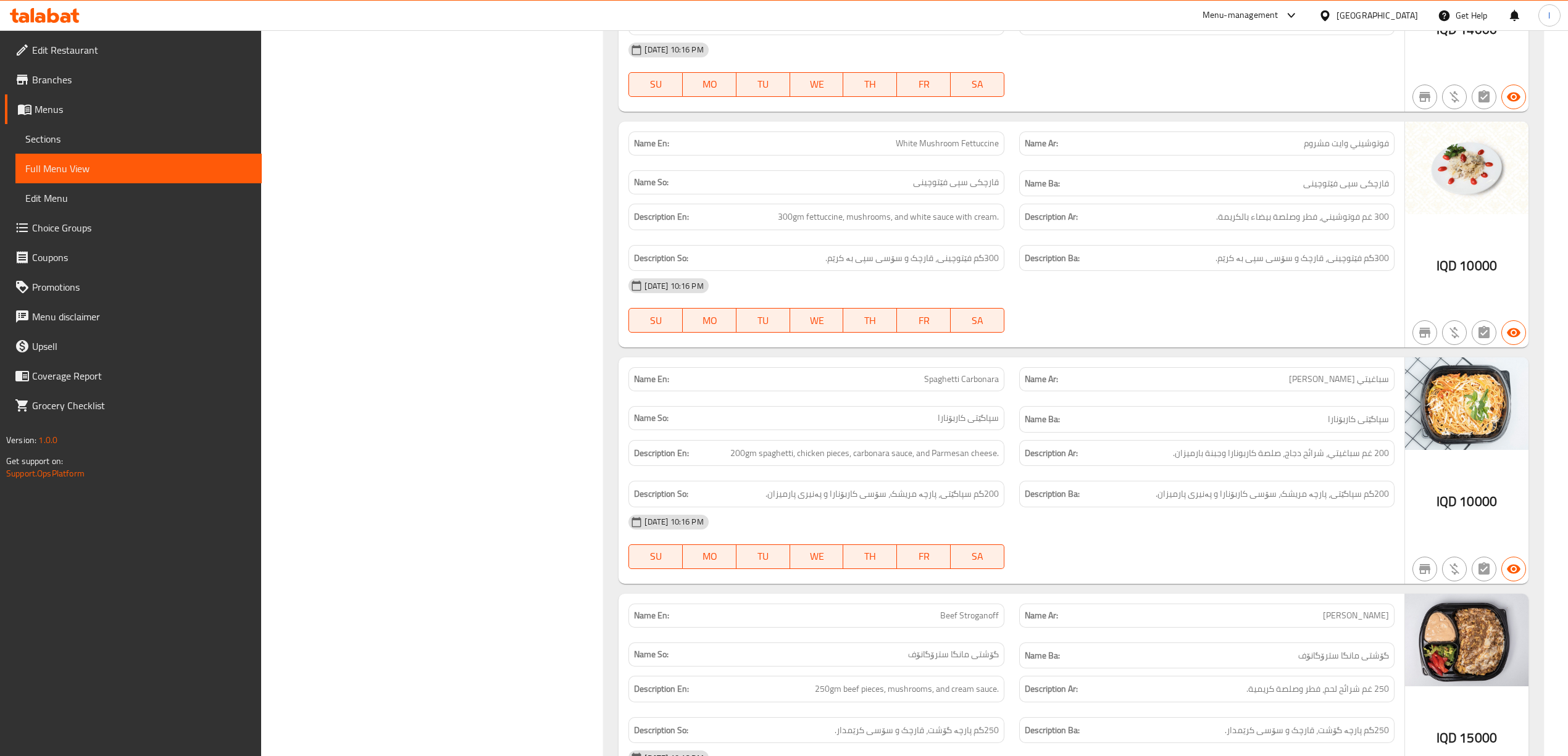
click at [1324, 504] on div "Description Ba: 200گم سپاگێتی، پارچە مریشک، سۆسی کاربۆنارا و پەنیری پارمیزان." at bounding box center [1206, 494] width 390 height 41
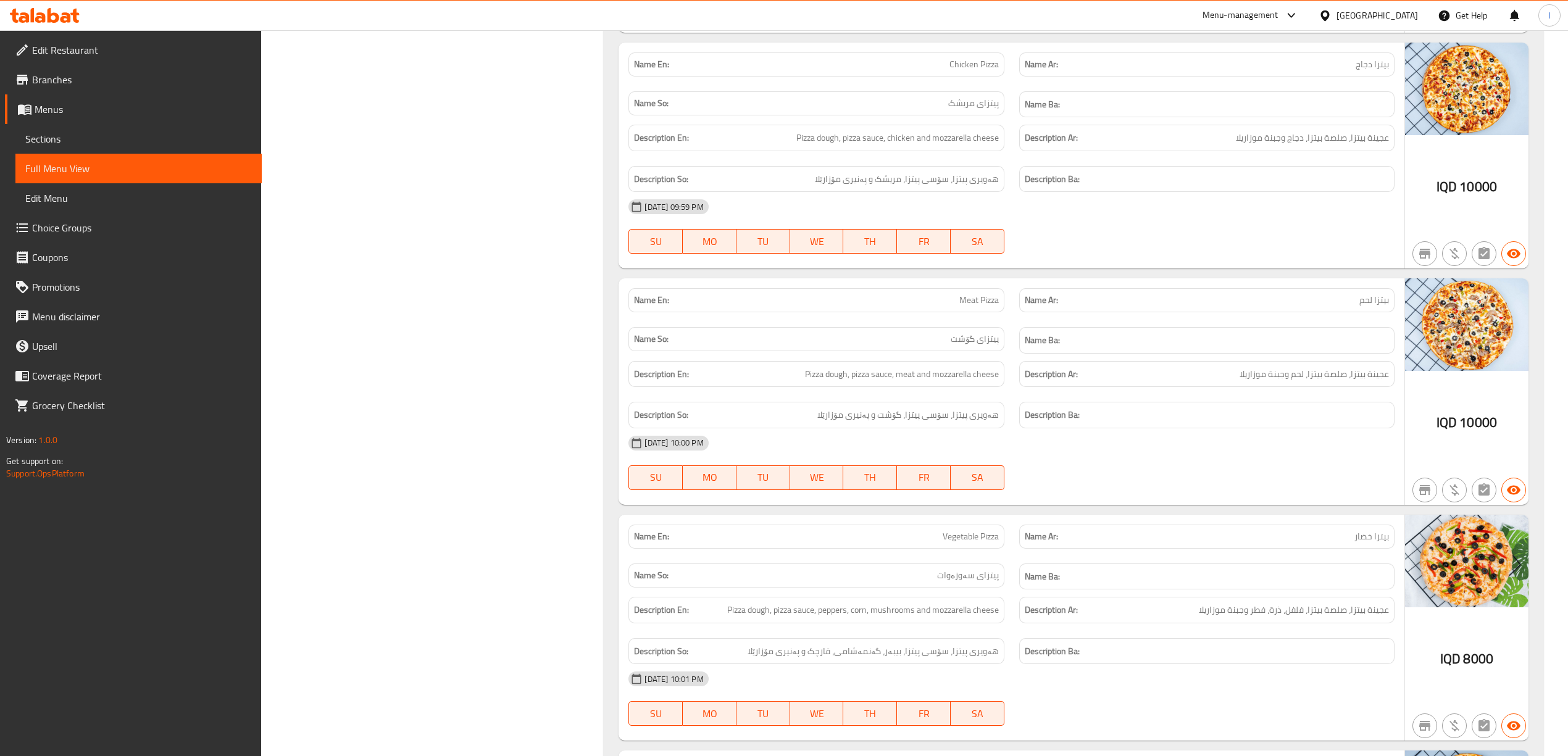
scroll to position [6462, 0]
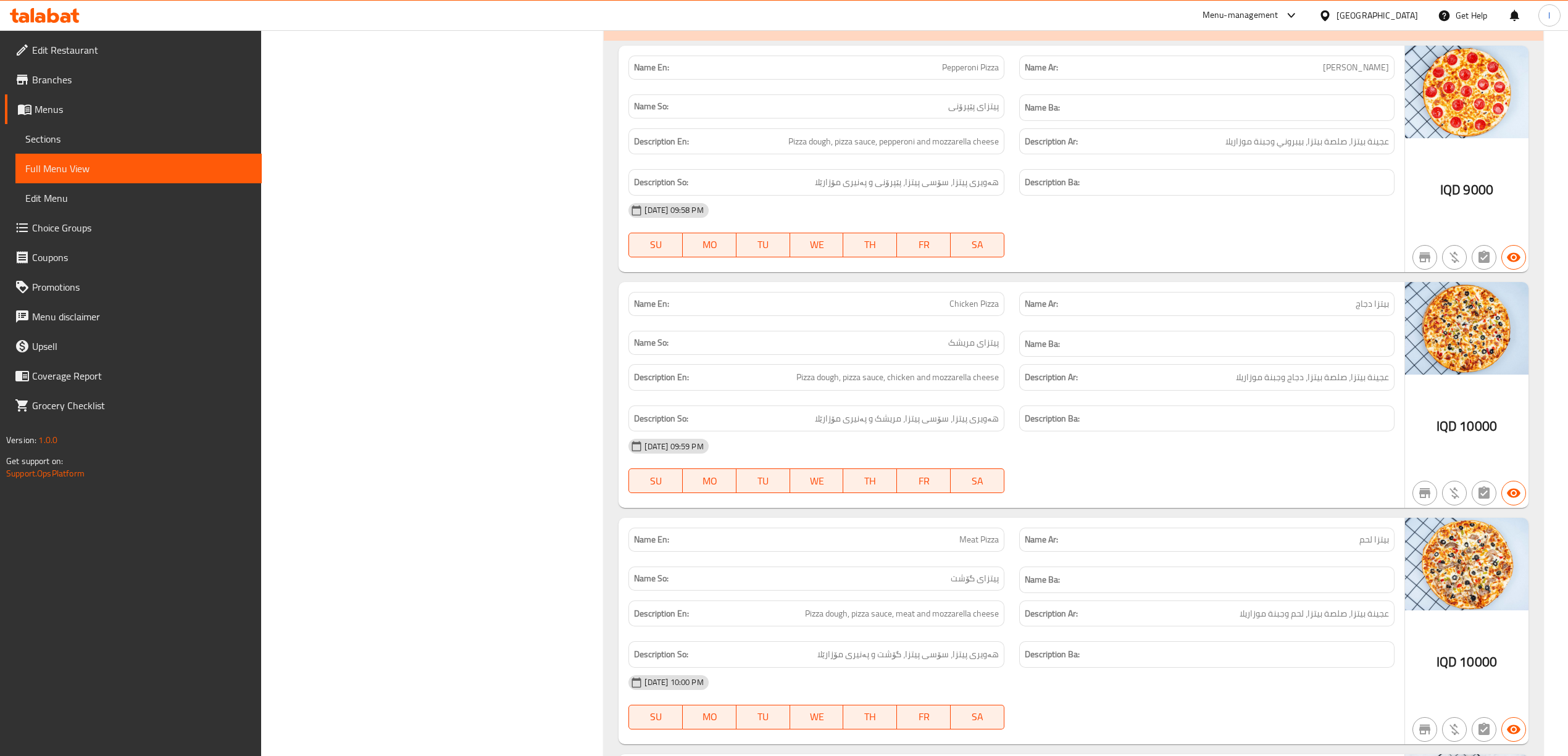
click at [1275, 40] on div "(En): Pizza (Ar): البيتزا (So): پیتزا (Ba): پیتزا" at bounding box center [1073, 21] width 939 height 39
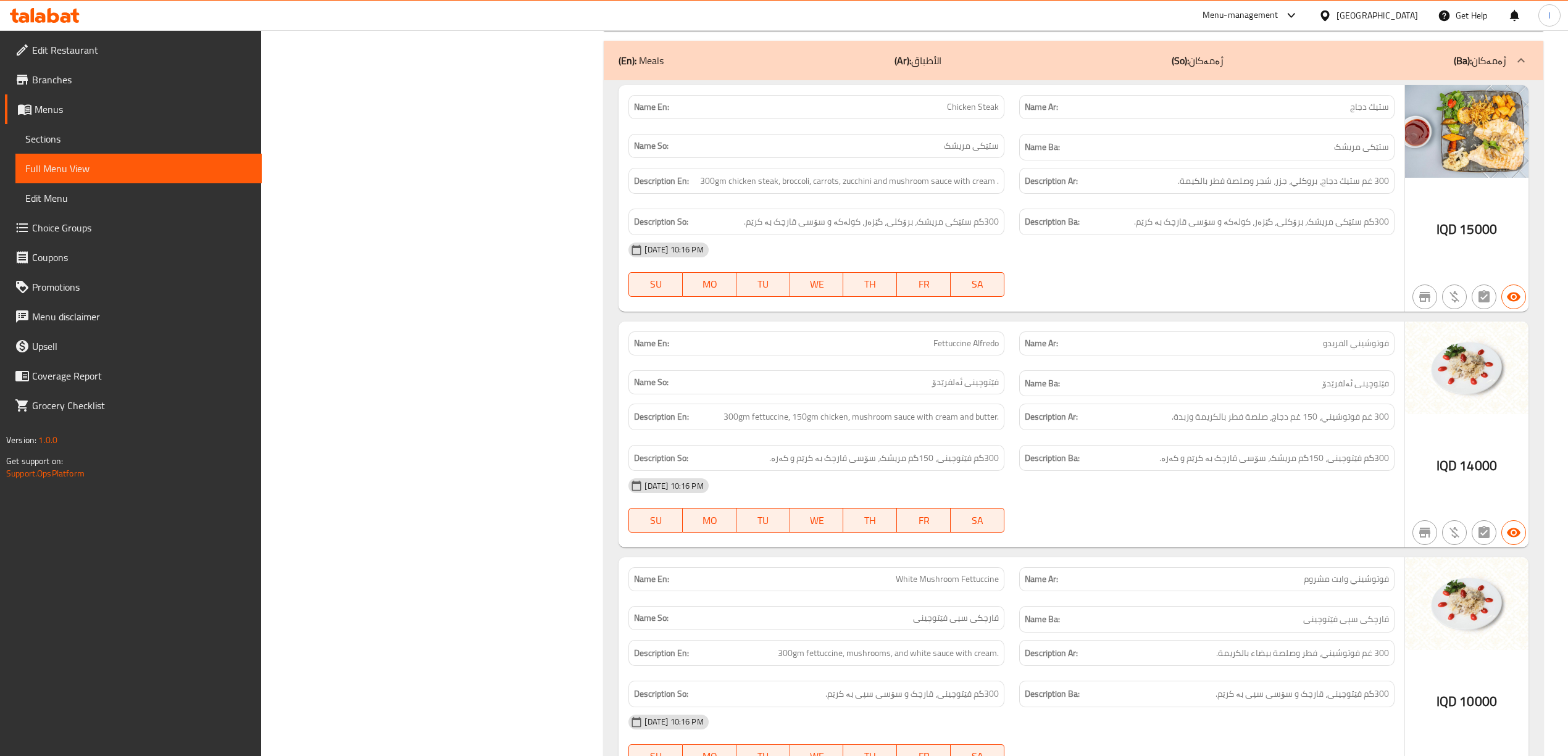
click at [1287, 30] on div "(En): Pizza (Ar): البيتزا (So): پیتزا (Ba): پیتزا" at bounding box center [1073, 16] width 939 height 29
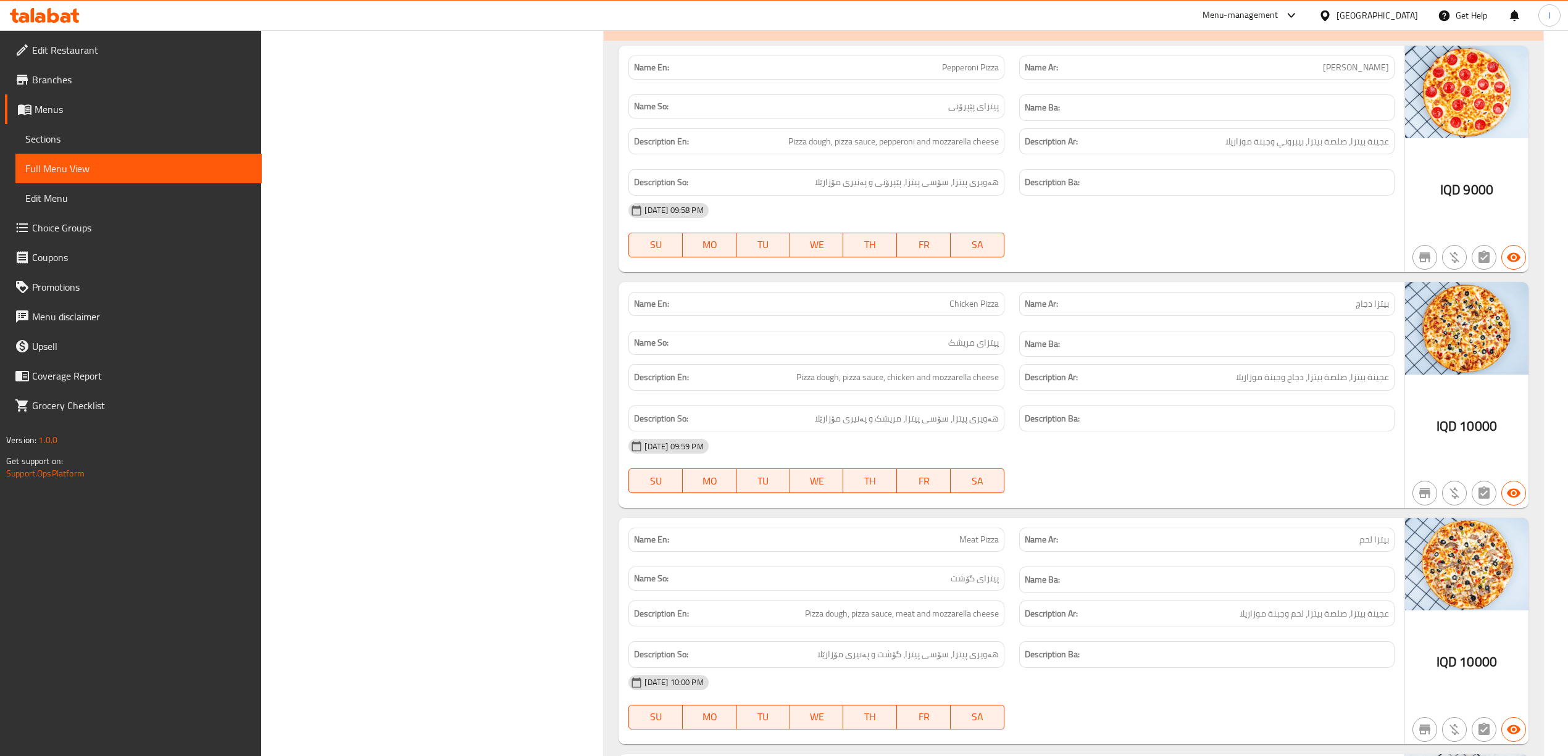
click at [1216, 487] on div "[DATE] 09:59 PM SU MO TU WE TH FR SA" at bounding box center [1012, 466] width 781 height 69
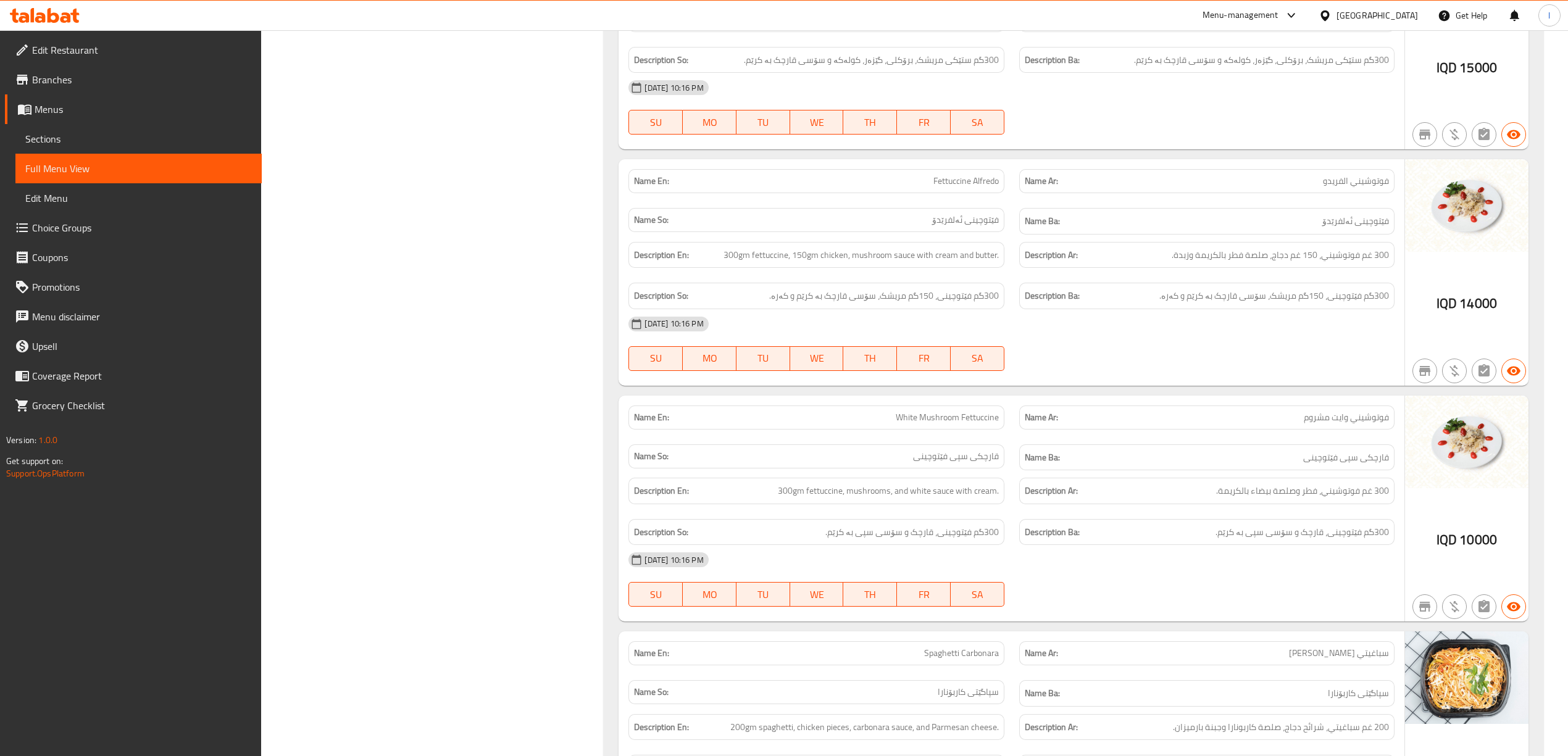
scroll to position [7560, 0]
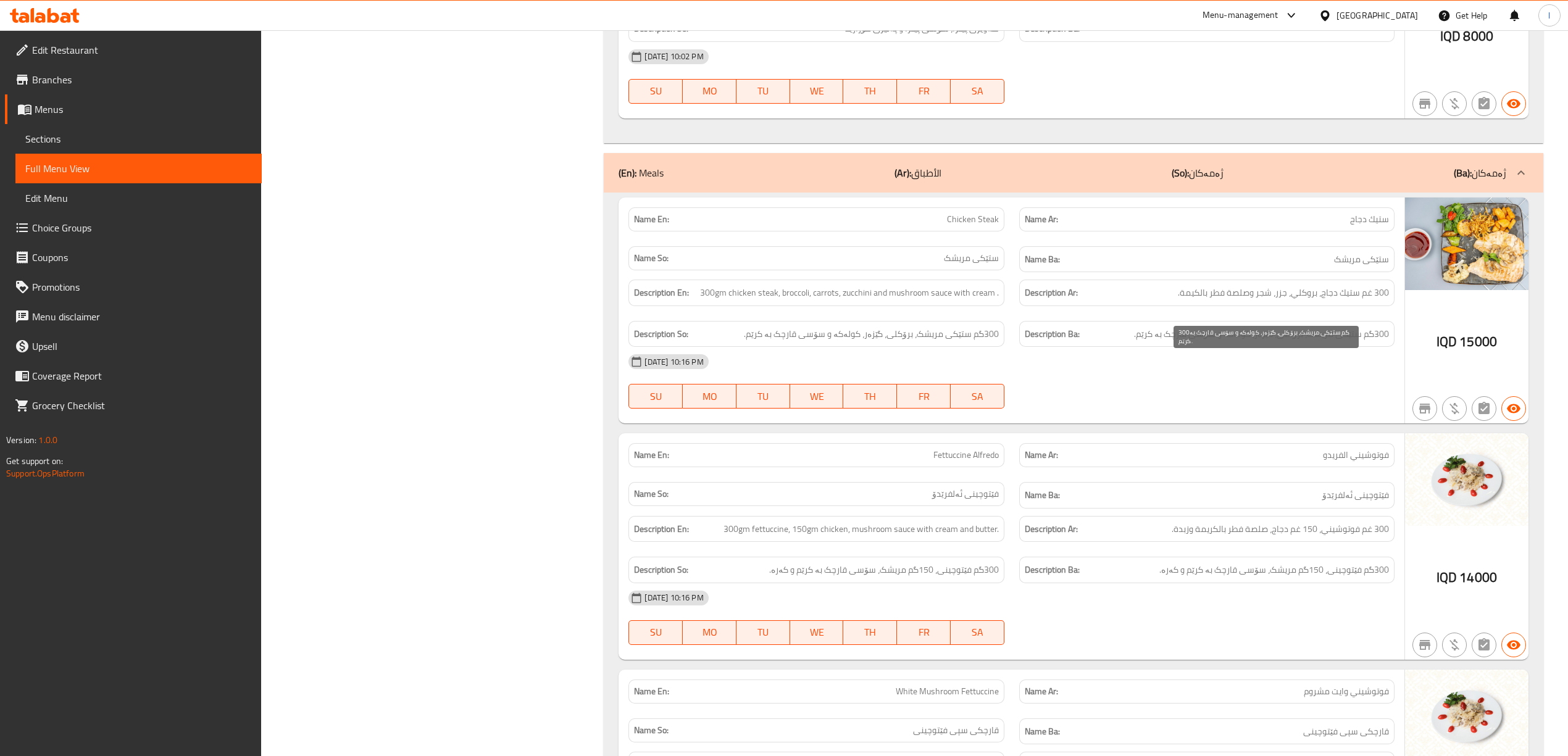
click at [1348, 342] on span "300گم ستێکی مریشک، برۆکلی، گێزەر، کولەکە و سۆسی قارچک بە کرێم." at bounding box center [1260, 334] width 255 height 16
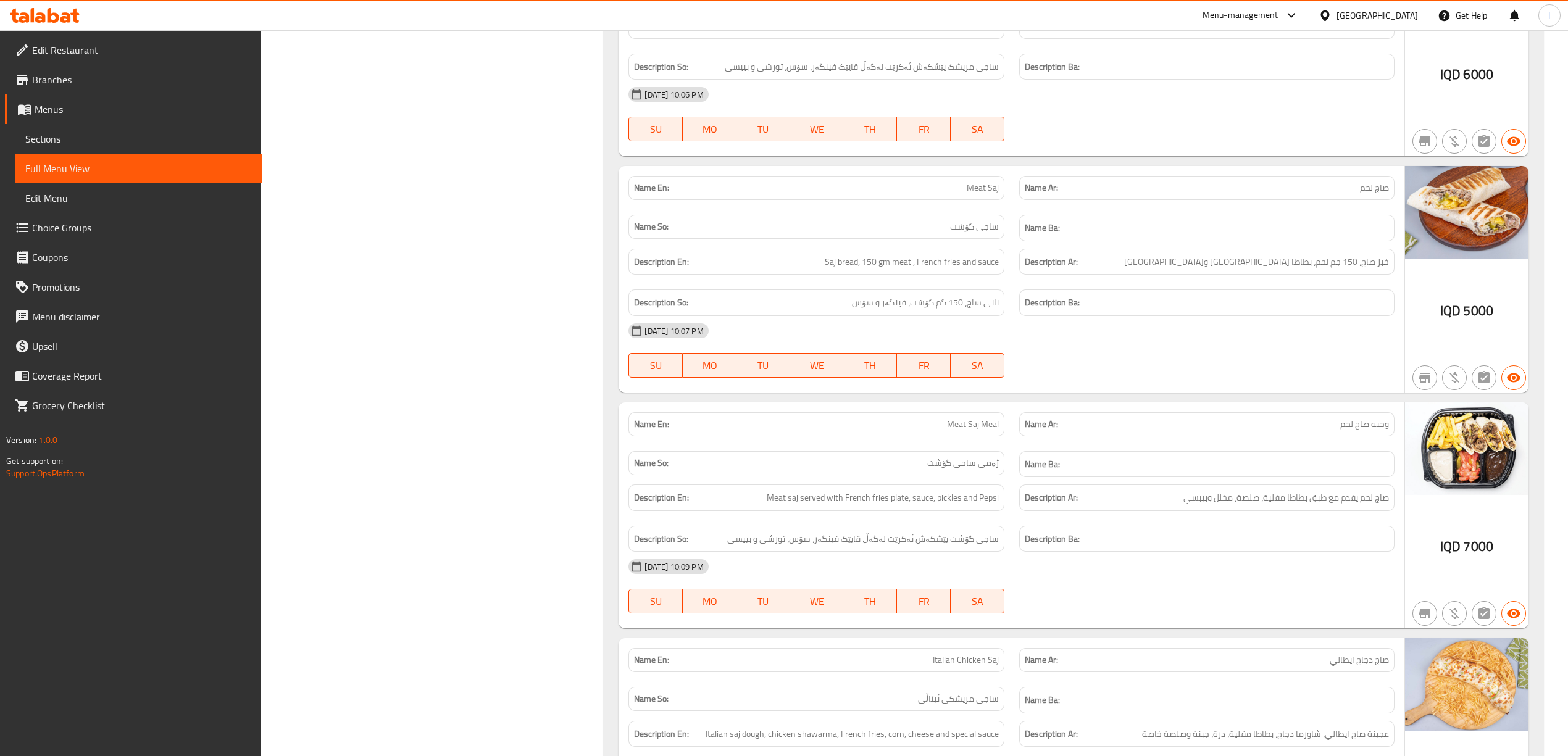
scroll to position [2072, 0]
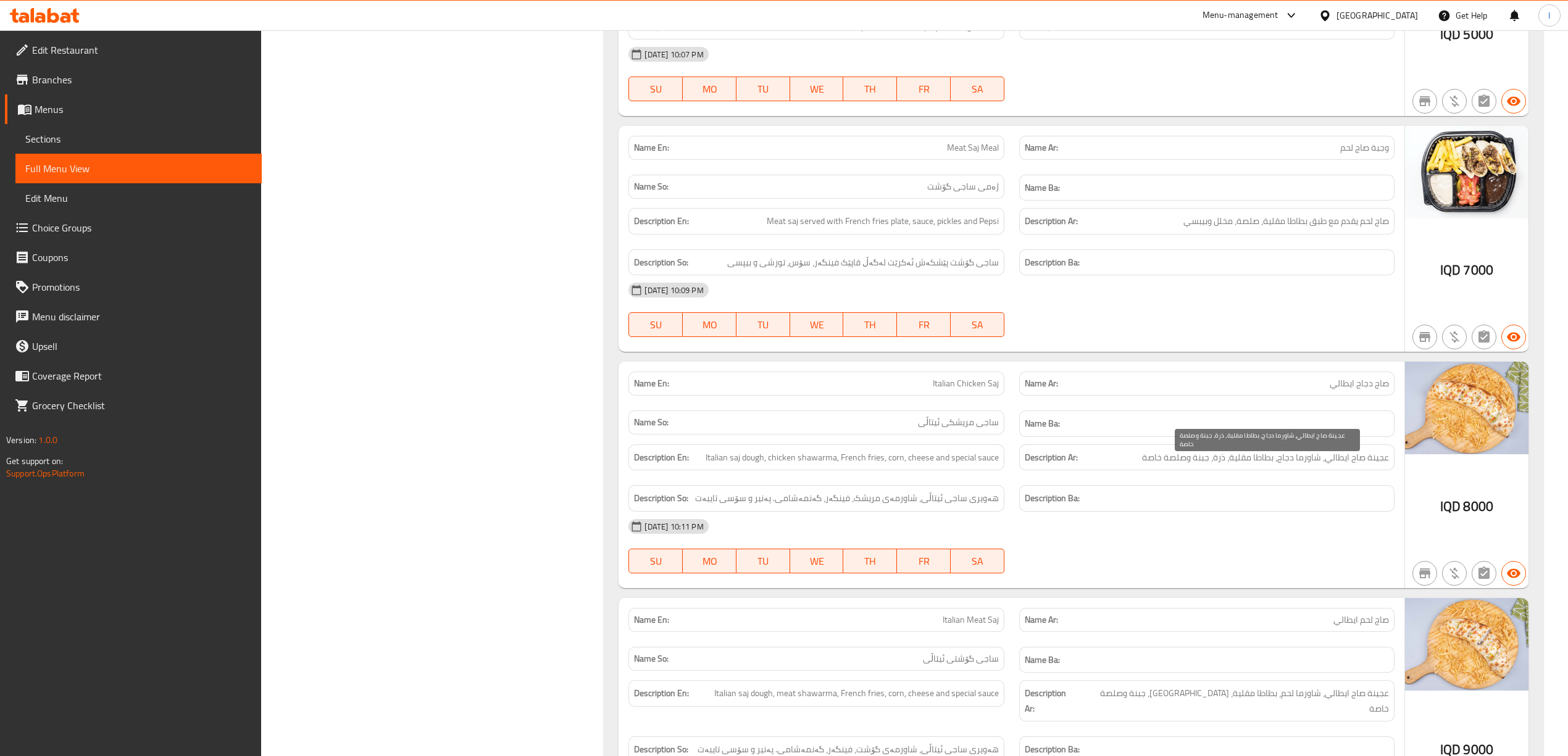
click at [1321, 460] on span "عجينة صاج ايطالي، شاورما دجاج، بطاطا مقلية، ذرة، جبنة وصلصة خاصة" at bounding box center [1265, 458] width 247 height 16
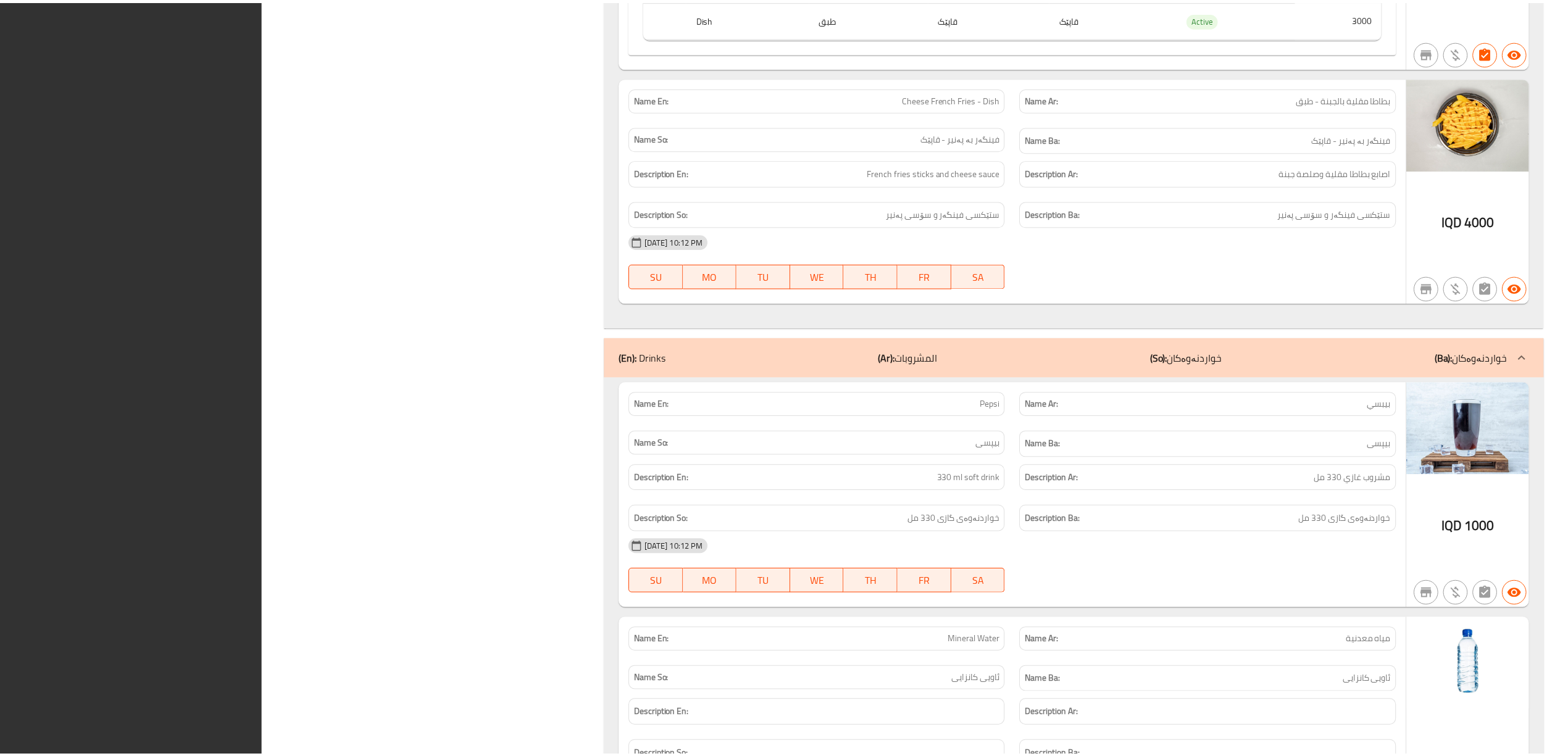
scroll to position [11569, 0]
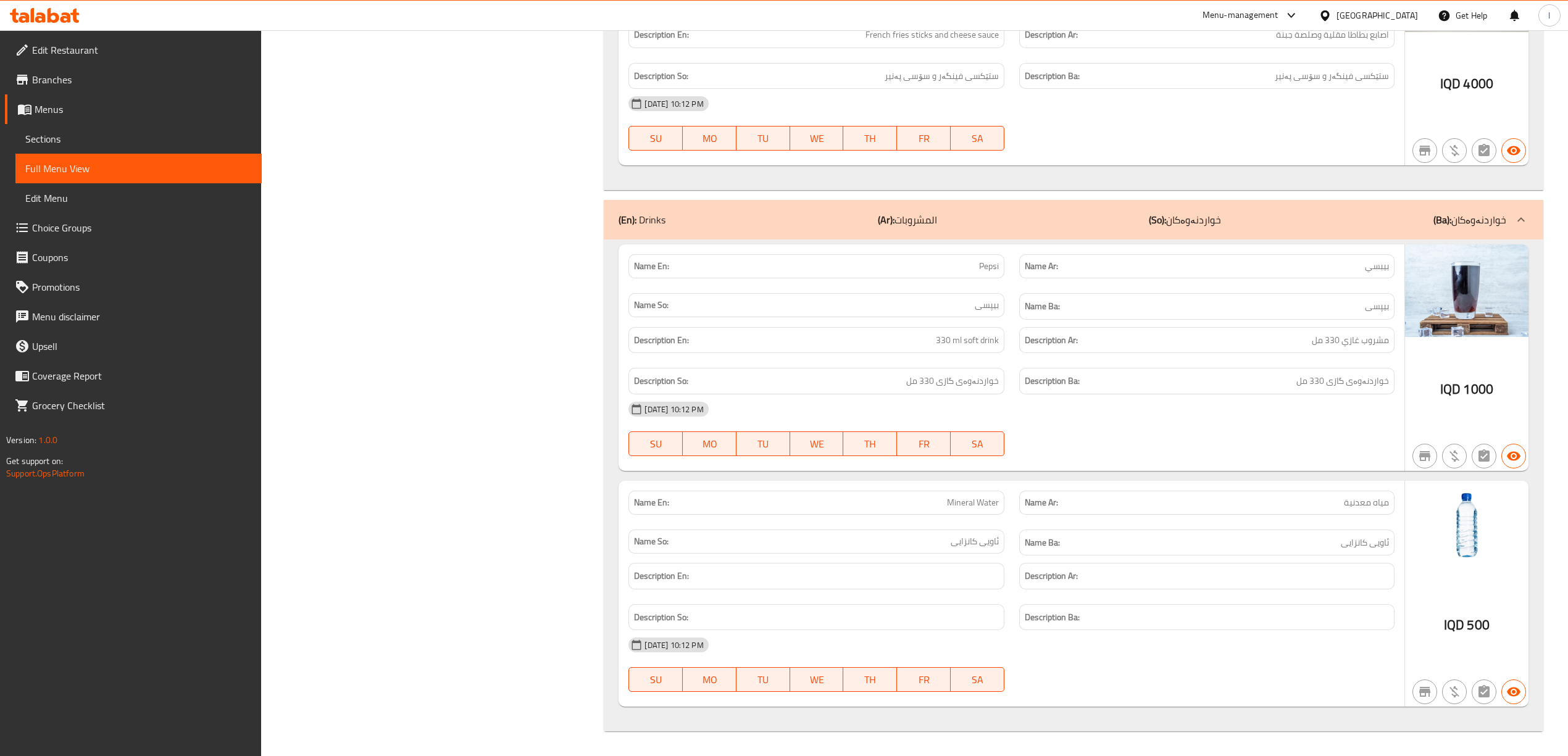
click at [55, 25] on div at bounding box center [44, 15] width 89 height 25
click at [55, 19] on icon at bounding box center [44, 15] width 70 height 15
